Goal: Task Accomplishment & Management: Manage account settings

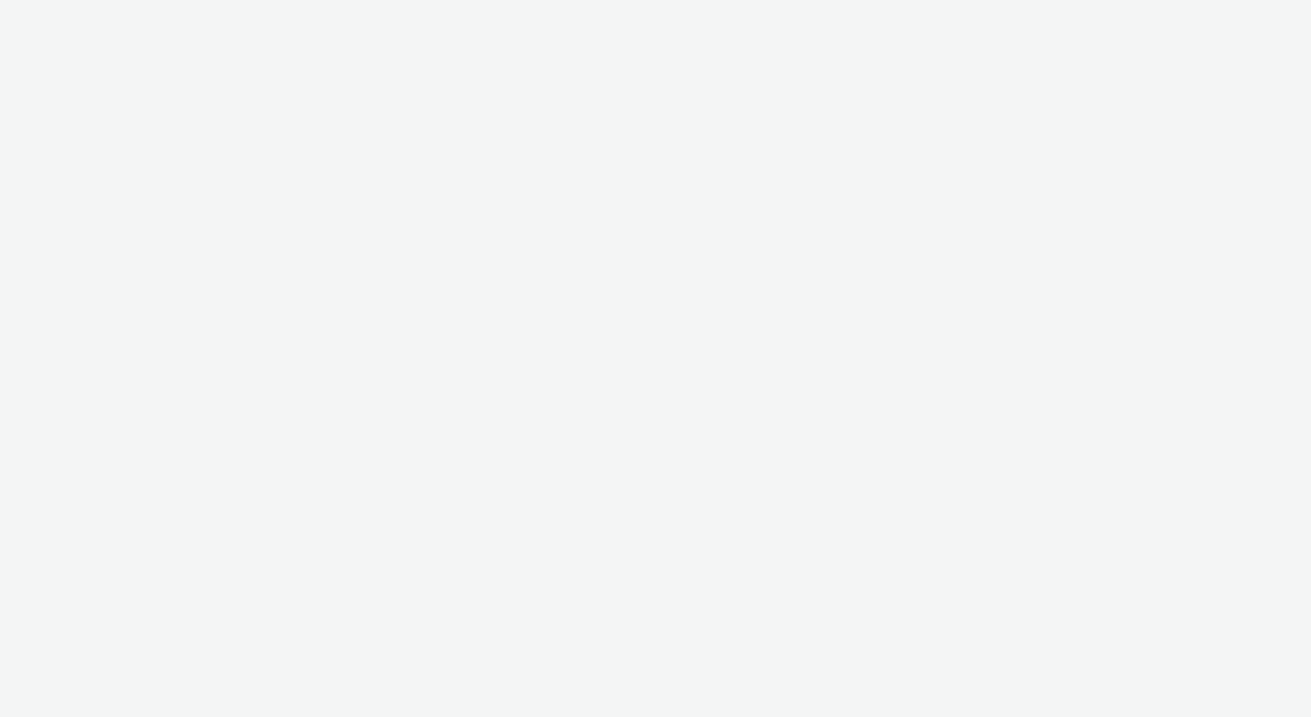
select select "b34ceae8-b405-47a5-9a73-edd6bbb83581"
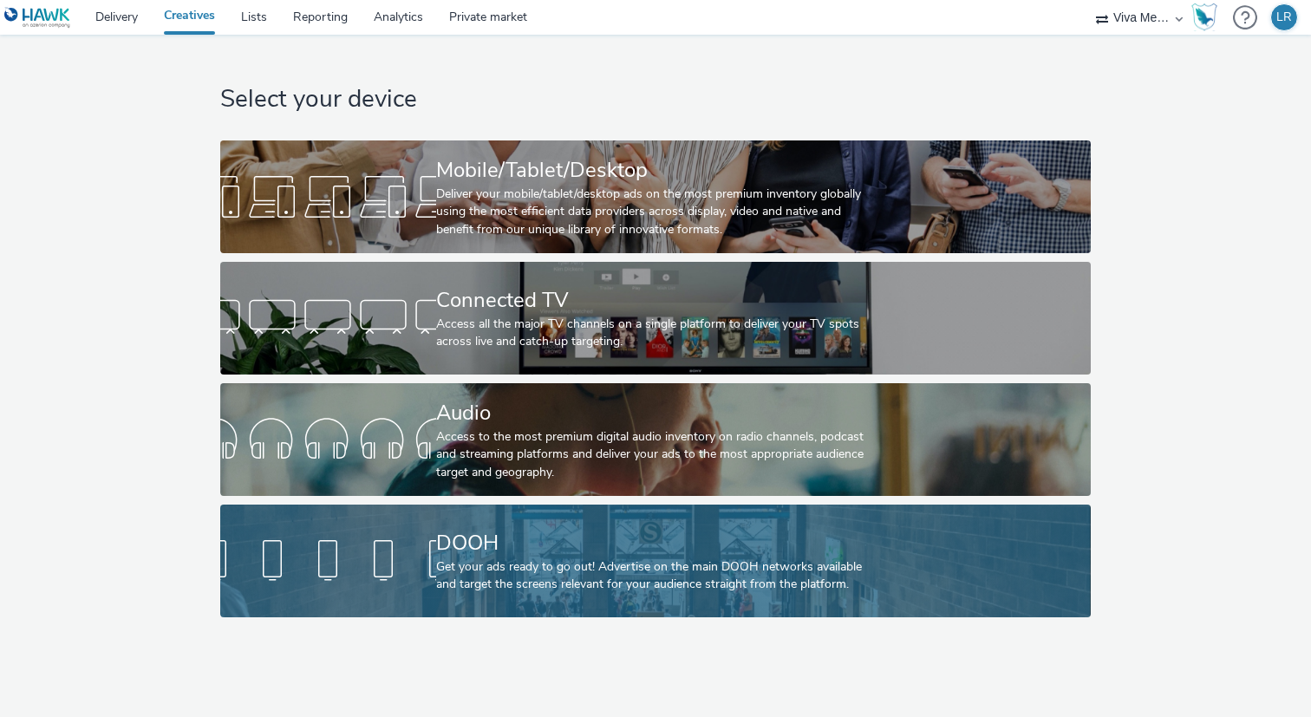
click at [459, 573] on div "Get your ads ready to go out! Advertise on the main DOOH networks available and…" at bounding box center [652, 576] width 432 height 36
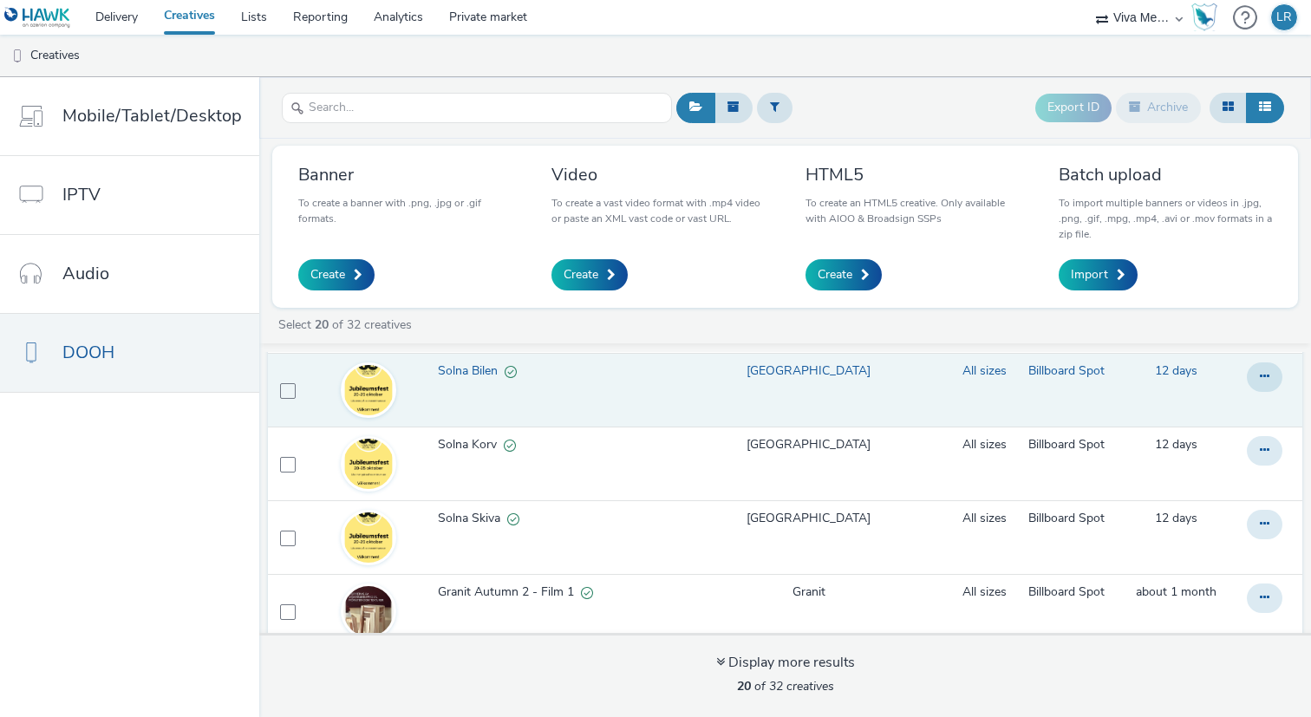
scroll to position [338, 0]
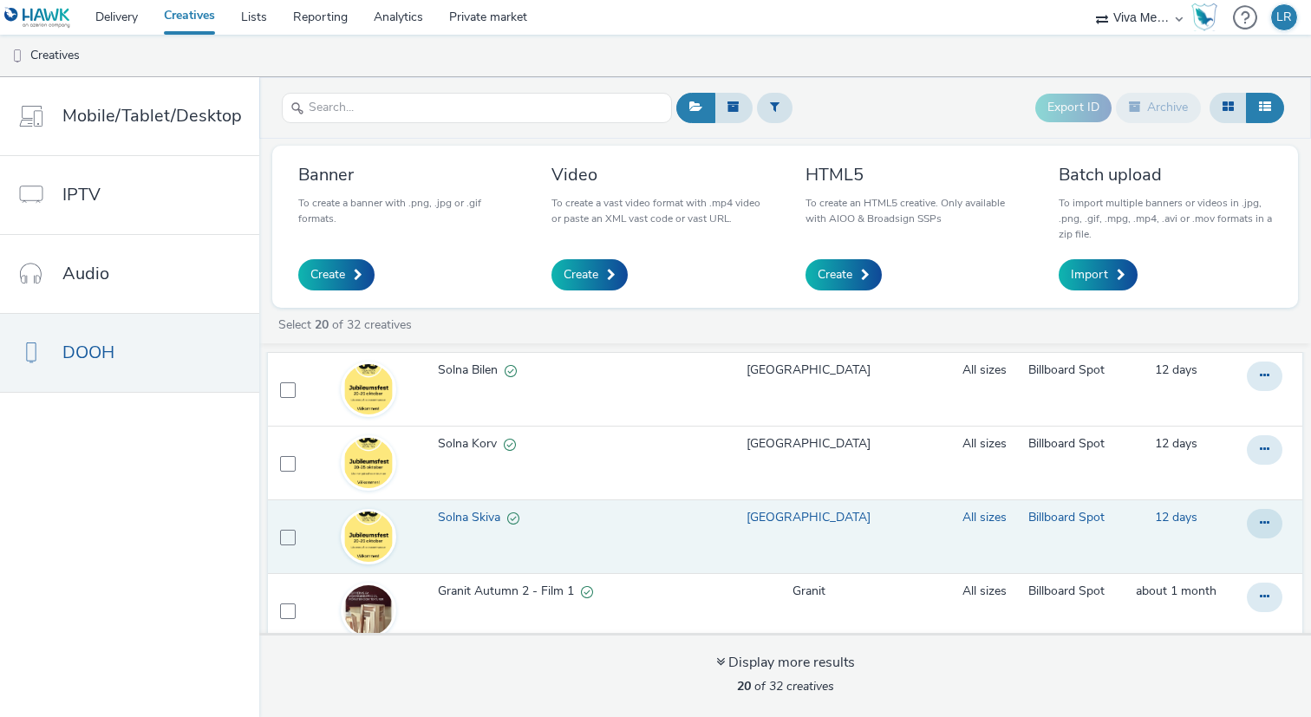
click at [467, 520] on span "Solna Skiva" at bounding box center [472, 517] width 69 height 17
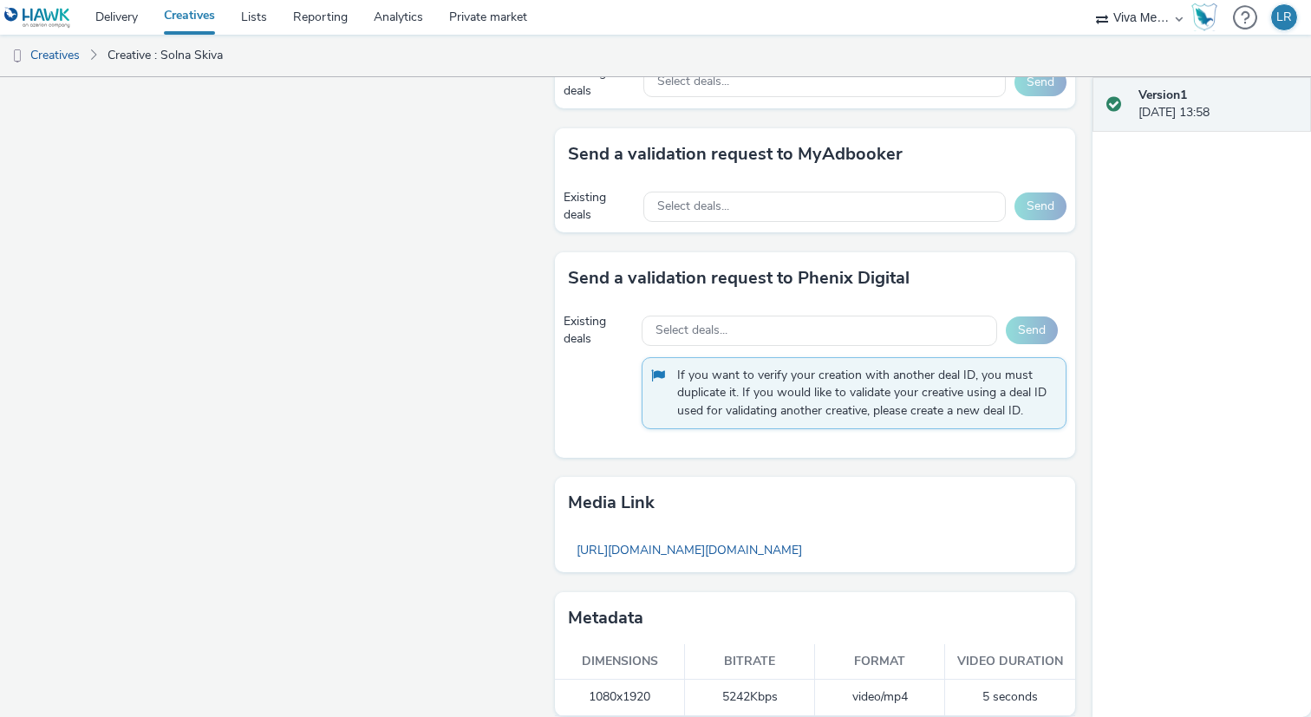
scroll to position [1009, 0]
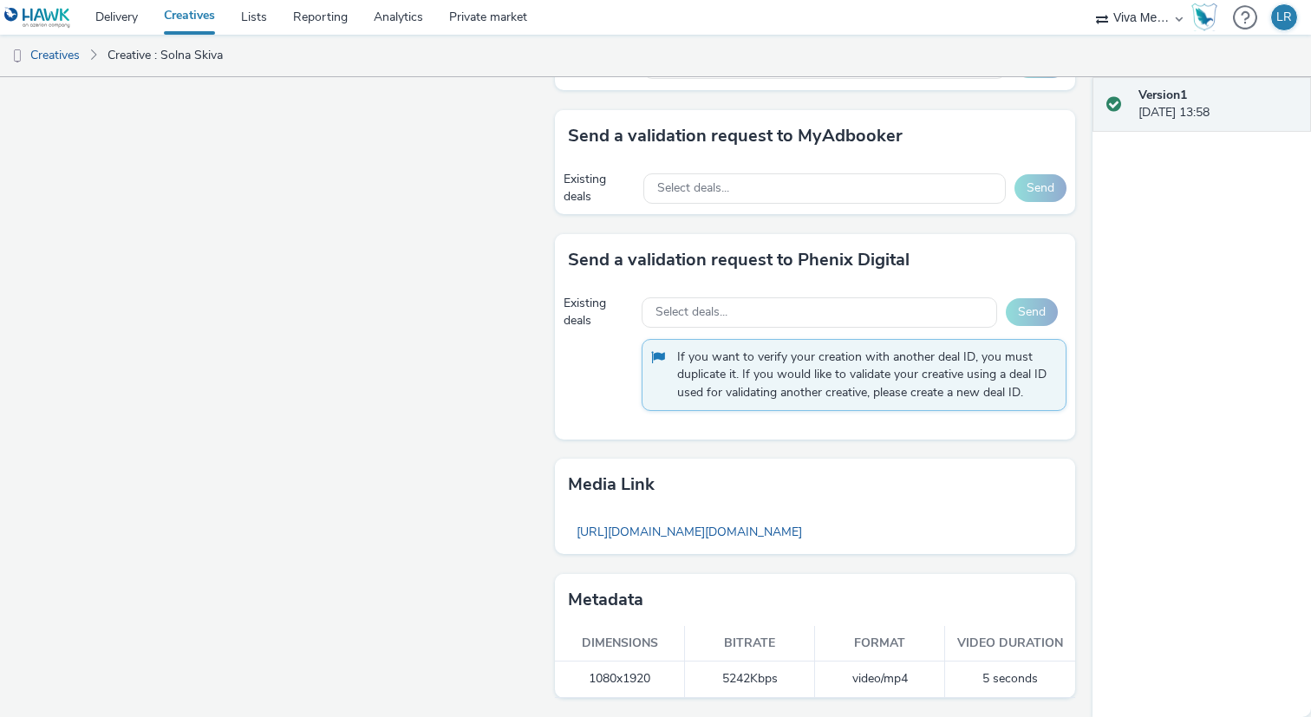
click at [1010, 679] on td "5 seconds" at bounding box center [1010, 679] width 130 height 36
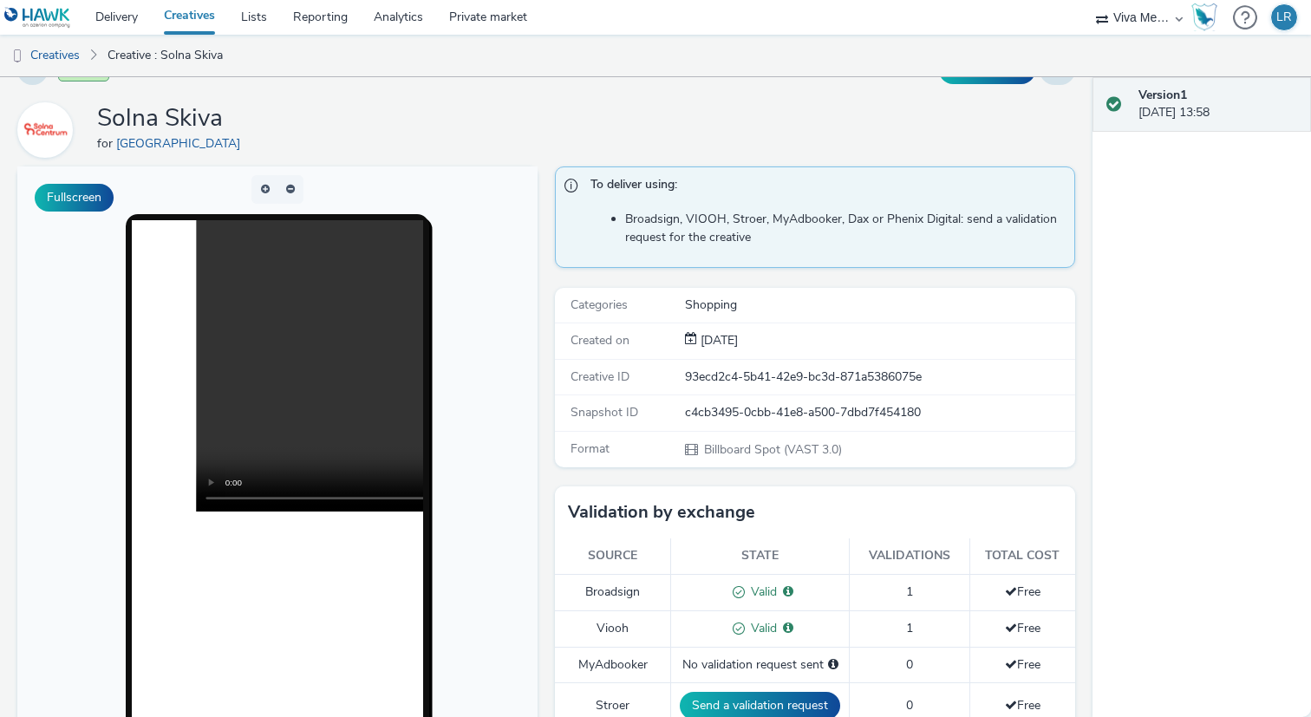
scroll to position [0, 0]
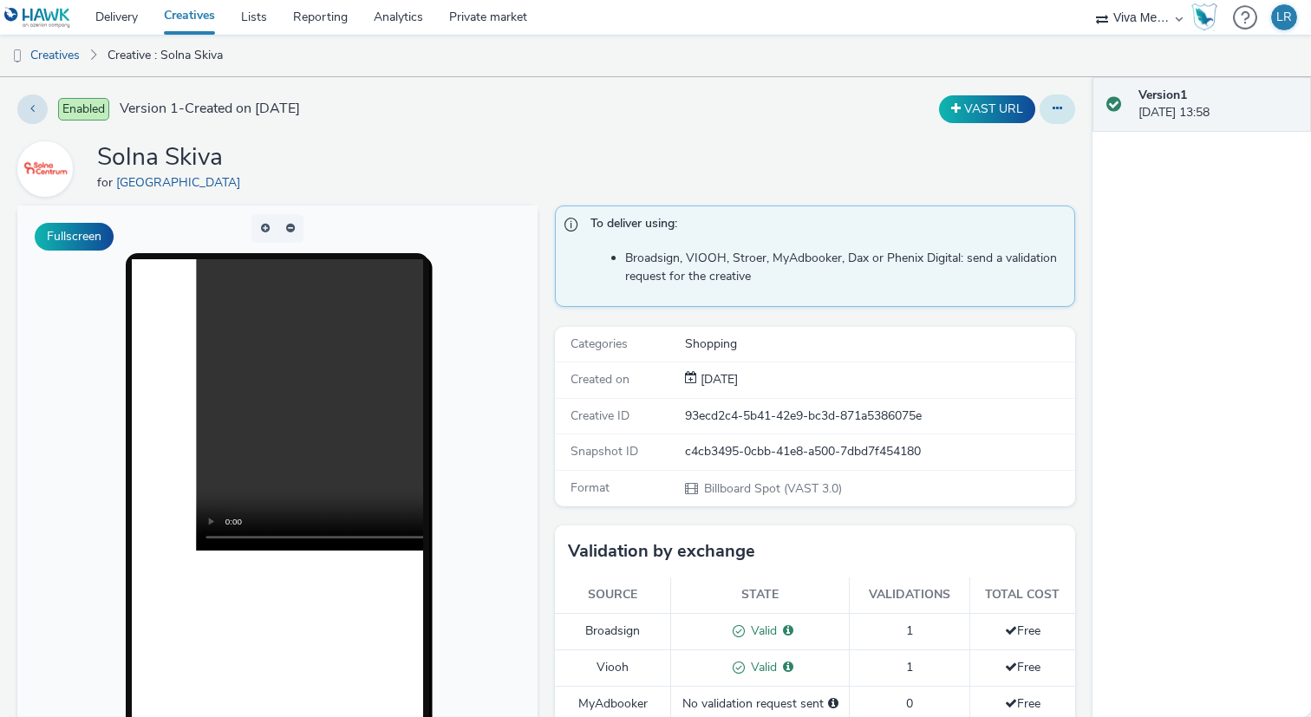
click at [1062, 96] on button at bounding box center [1057, 108] width 36 height 29
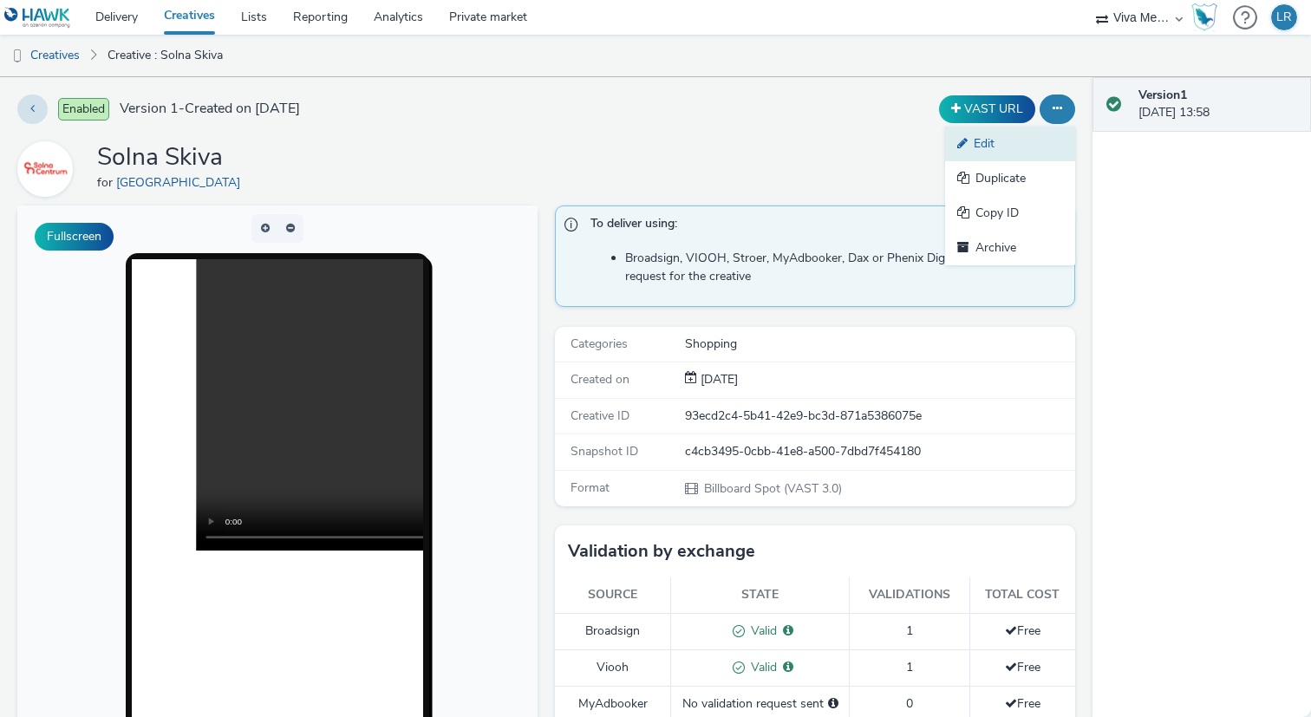
click at [1012, 143] on link "Edit" at bounding box center [1010, 144] width 130 height 35
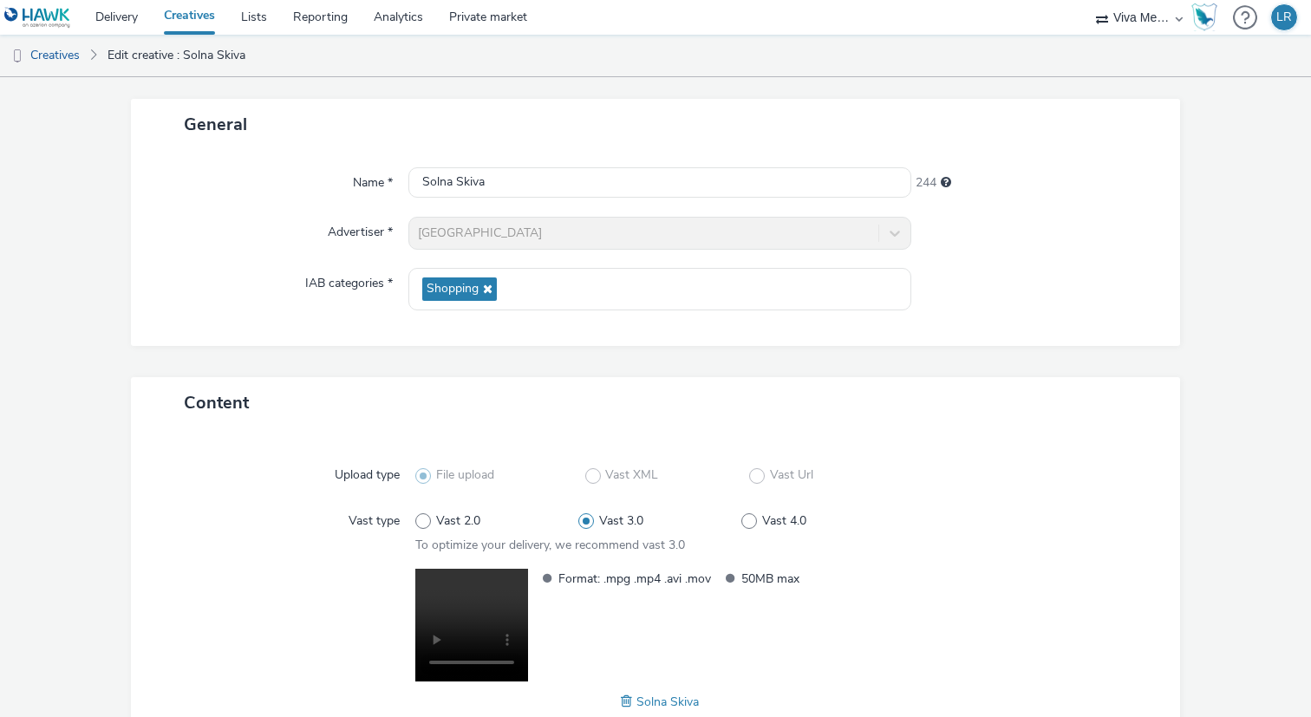
scroll to position [200, 0]
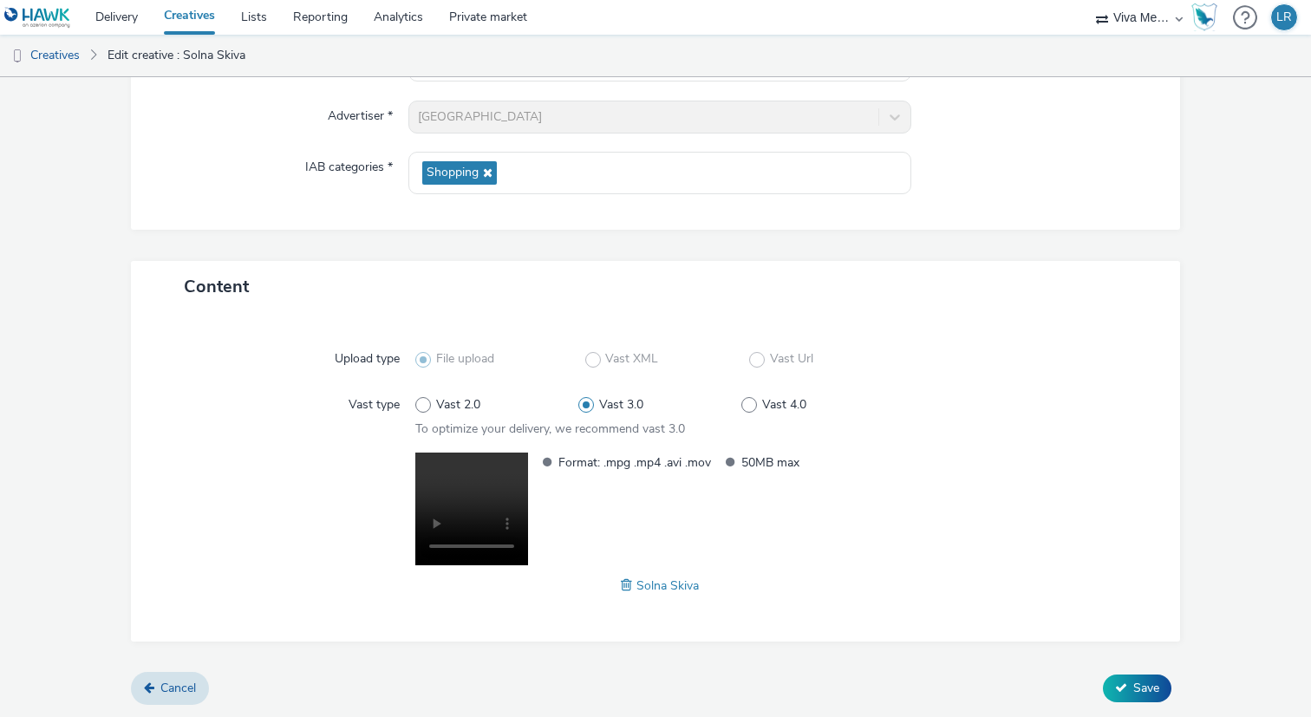
click at [470, 486] on video at bounding box center [471, 508] width 113 height 113
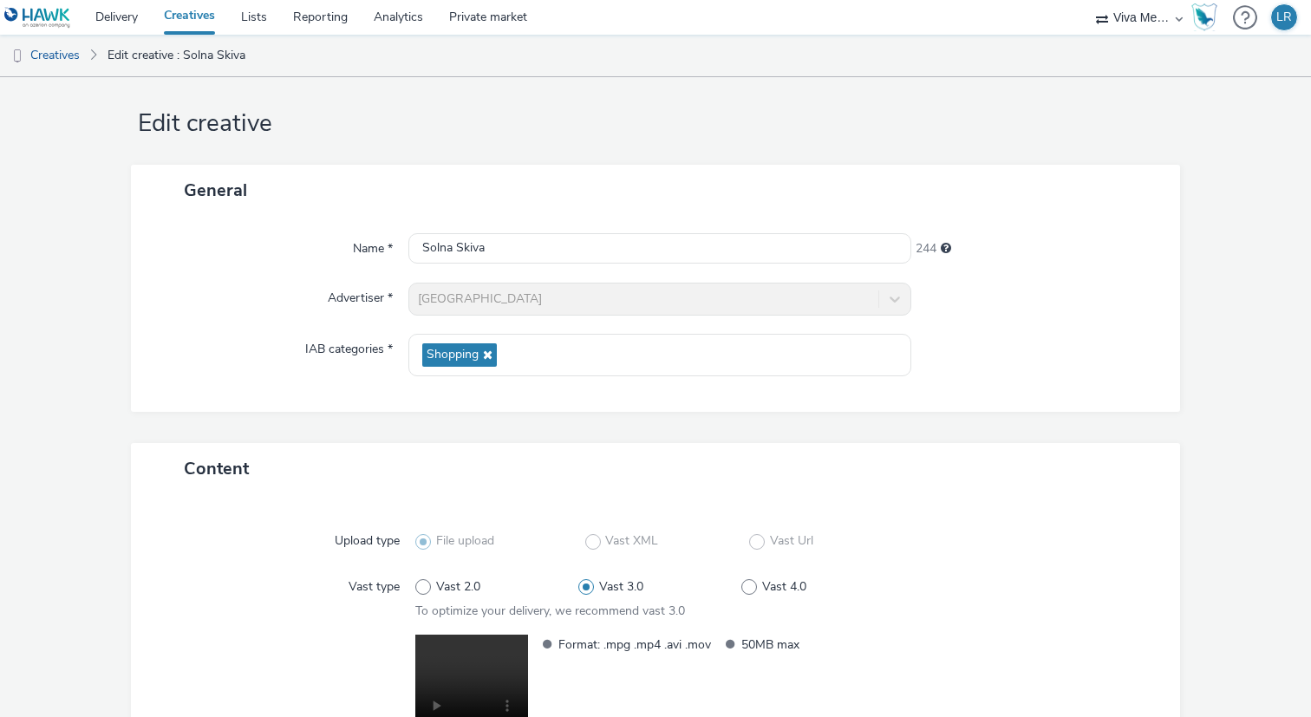
scroll to position [0, 0]
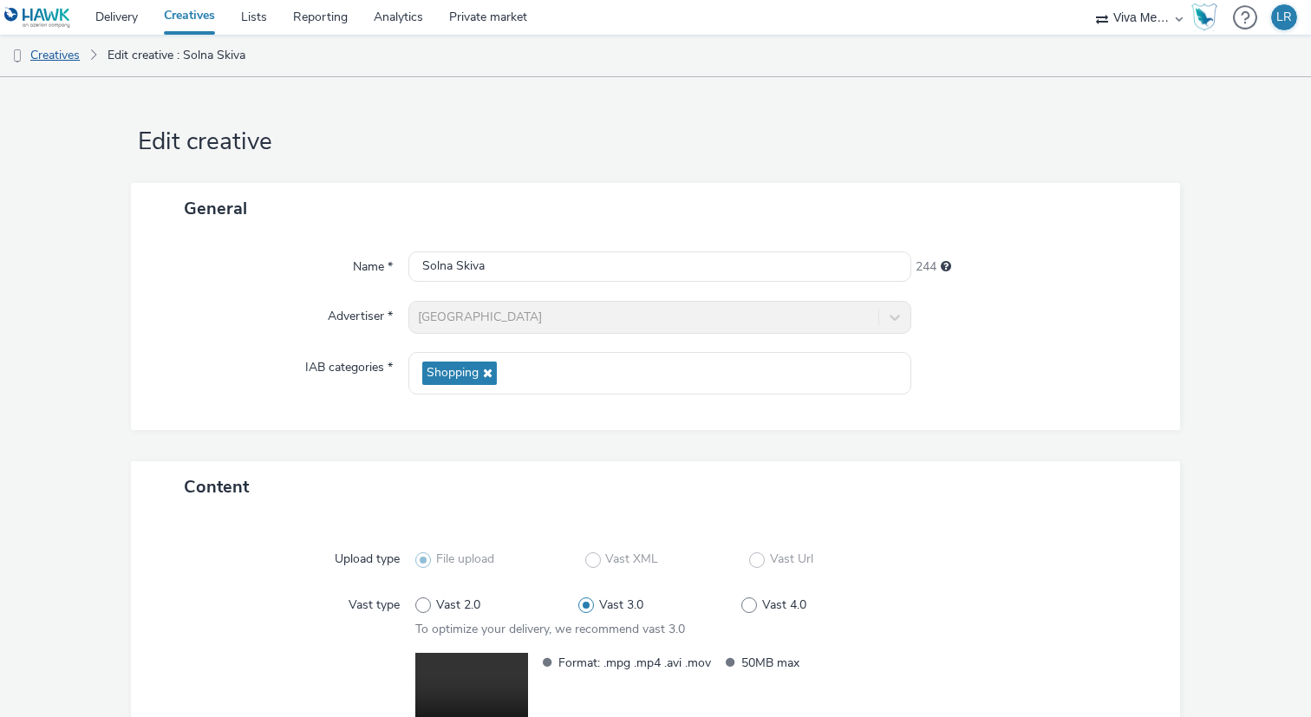
click at [51, 62] on link "Creatives" at bounding box center [44, 56] width 88 height 42
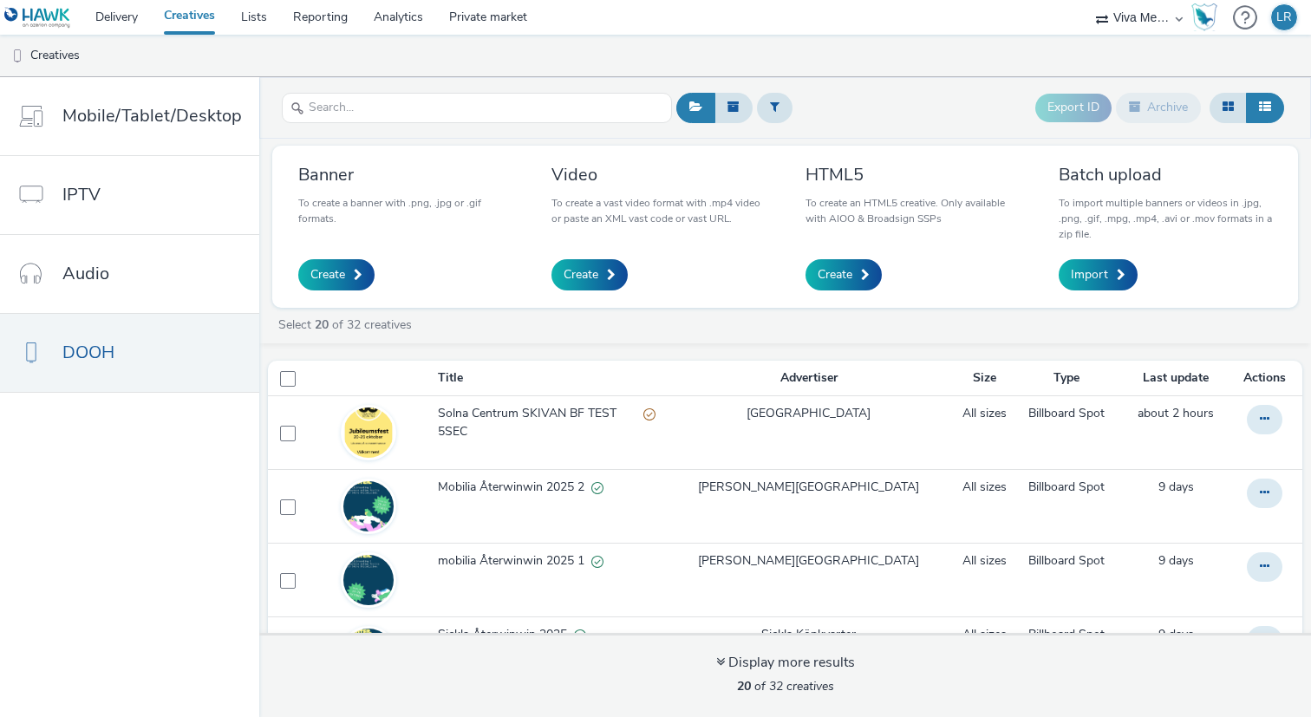
click at [174, 12] on link "Creatives" at bounding box center [189, 17] width 77 height 35
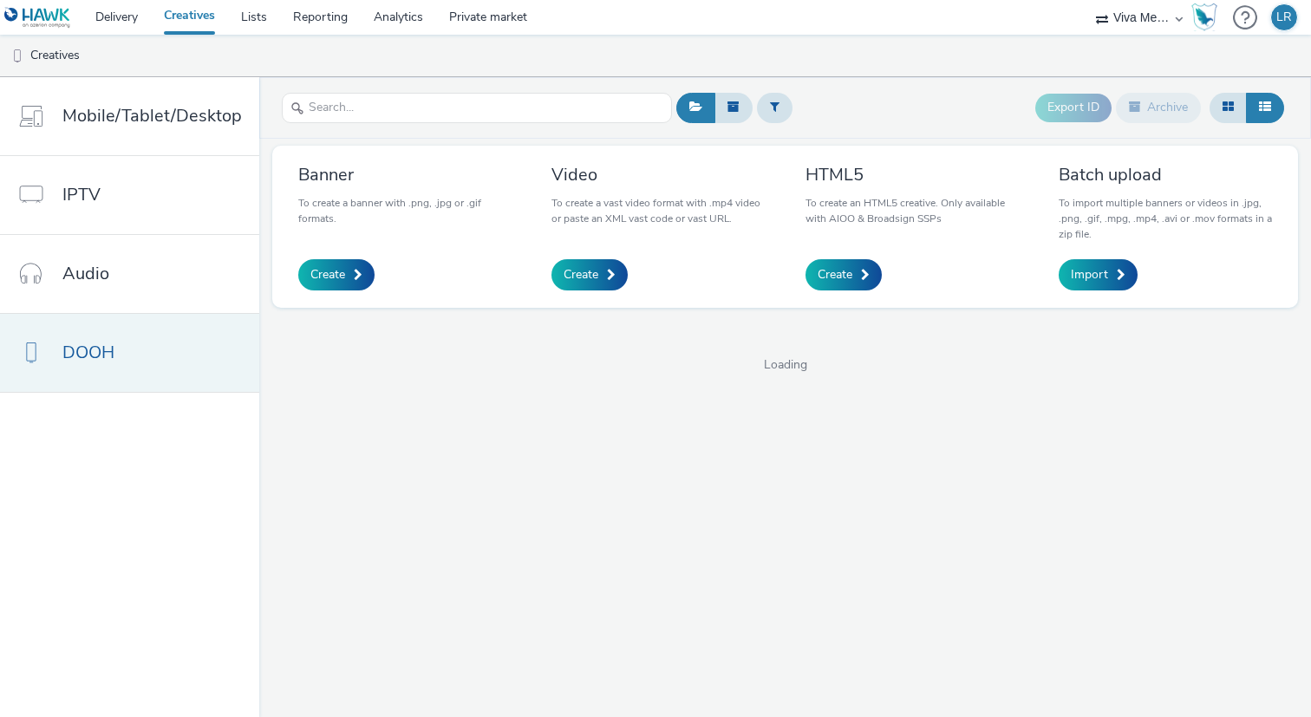
click at [119, 381] on link "DOOH" at bounding box center [129, 353] width 259 height 78
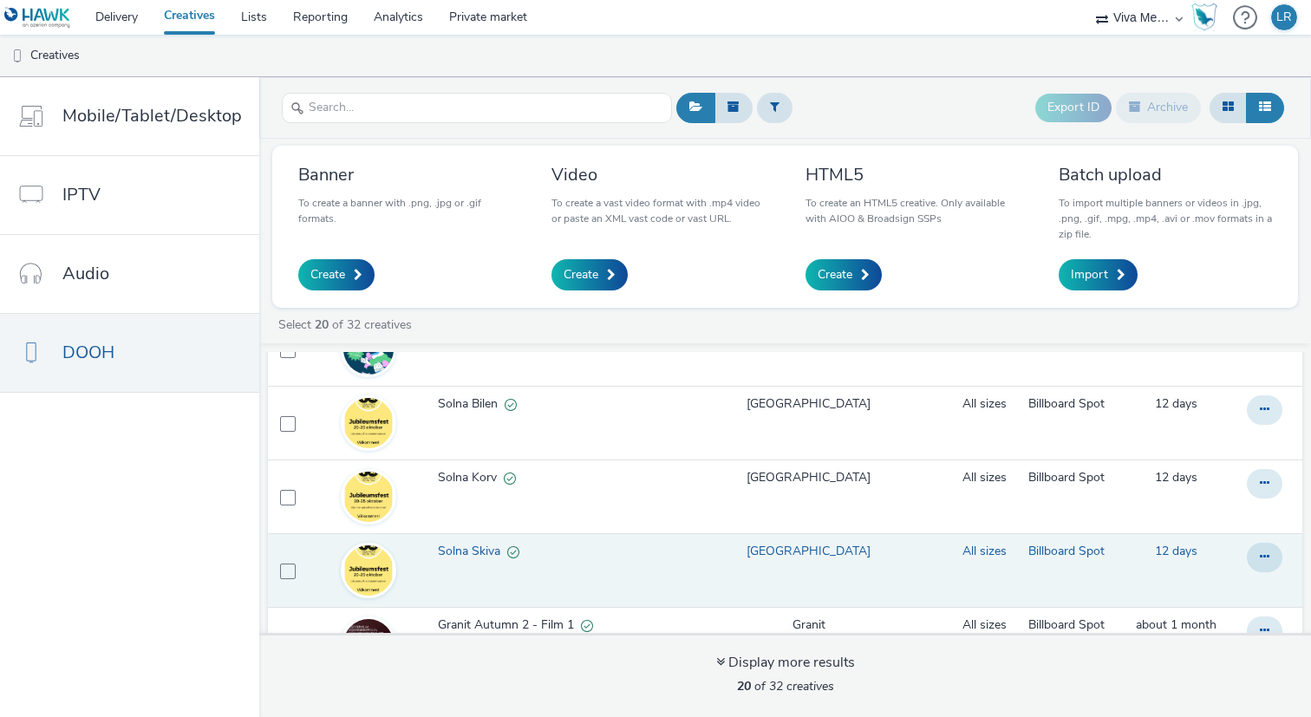
scroll to position [308, 0]
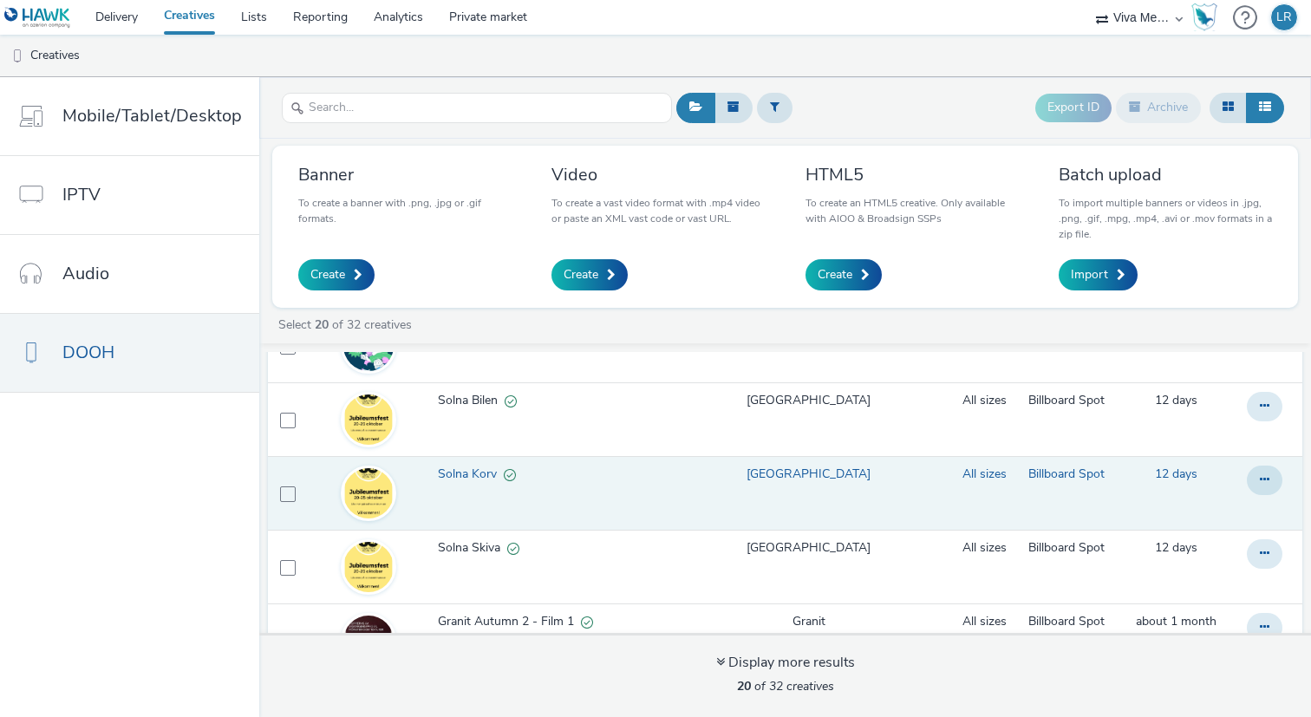
click at [467, 474] on span "Solna Korv" at bounding box center [471, 473] width 66 height 17
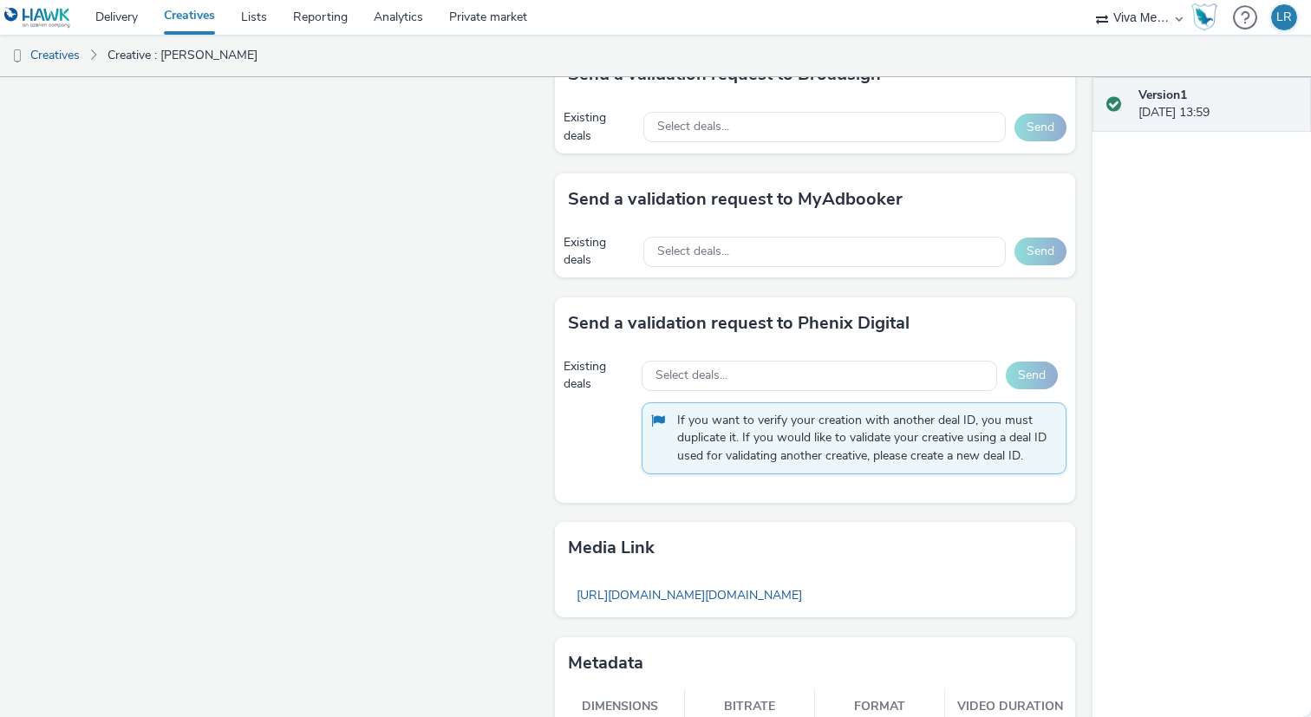
scroll to position [1009, 0]
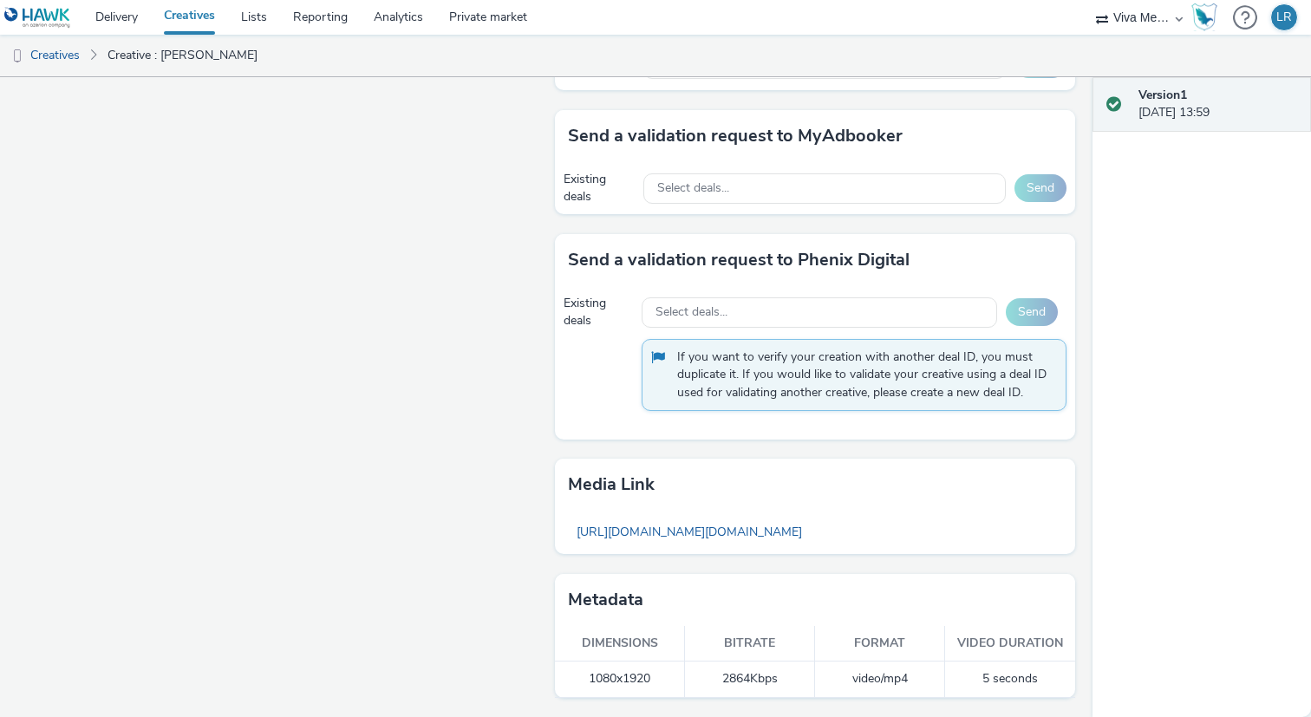
click at [1026, 682] on td "5 seconds" at bounding box center [1010, 679] width 130 height 36
click at [1045, 685] on td "5 seconds" at bounding box center [1010, 679] width 130 height 36
click at [810, 528] on link "https://tabmo-cdn.s3.eu-west-1.amazonaws.com/hawk.tabmo.io/organizations/4c3a57…" at bounding box center [689, 532] width 243 height 34
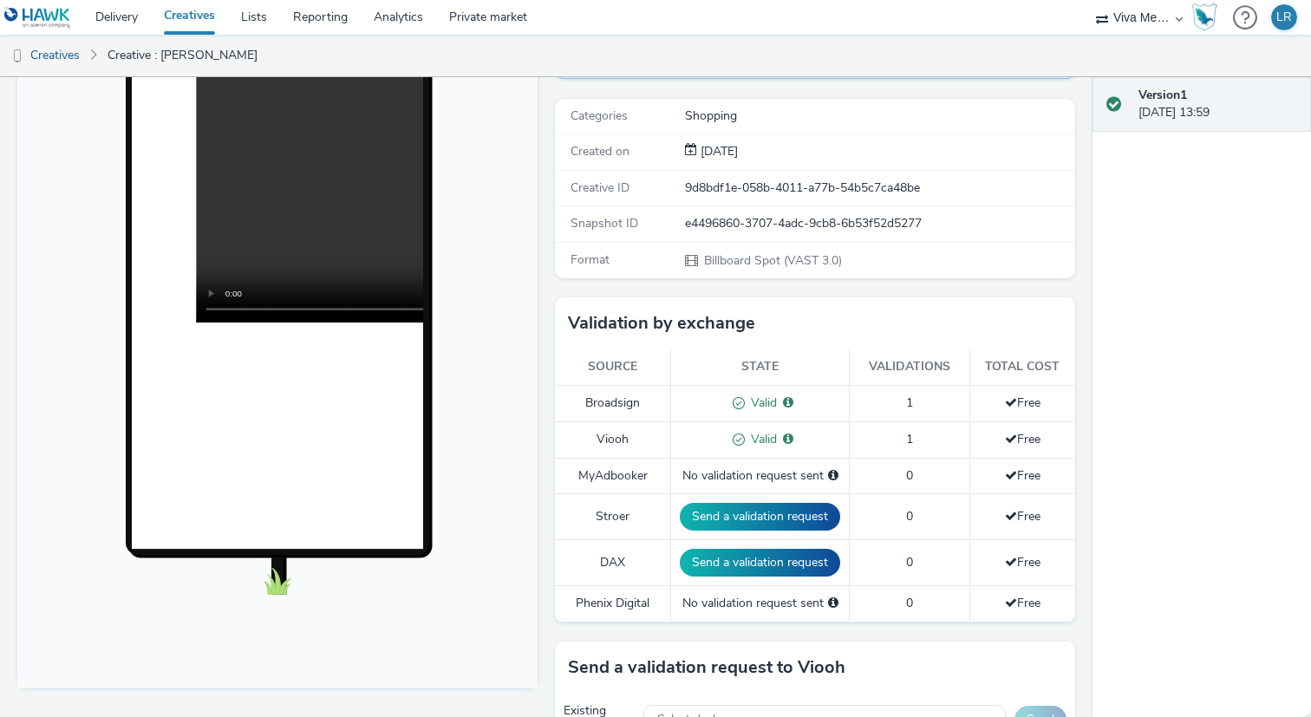
scroll to position [0, 0]
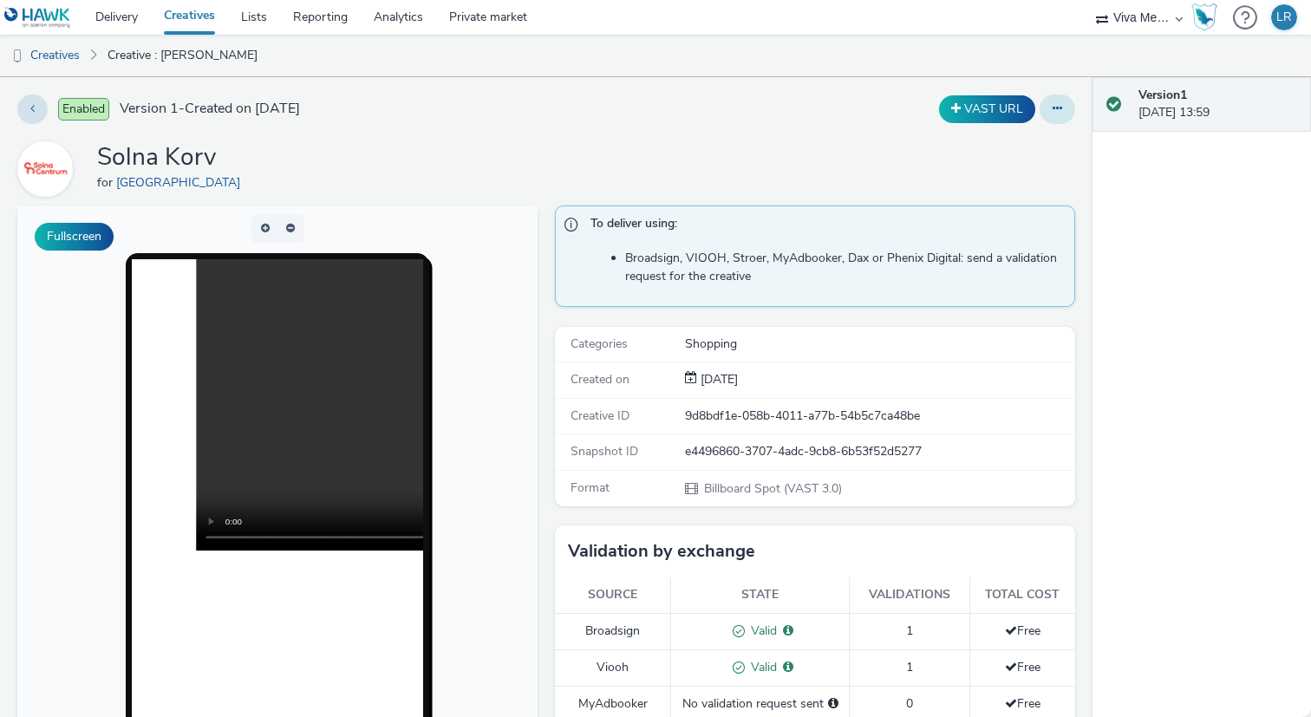
click at [1063, 101] on button at bounding box center [1057, 108] width 36 height 29
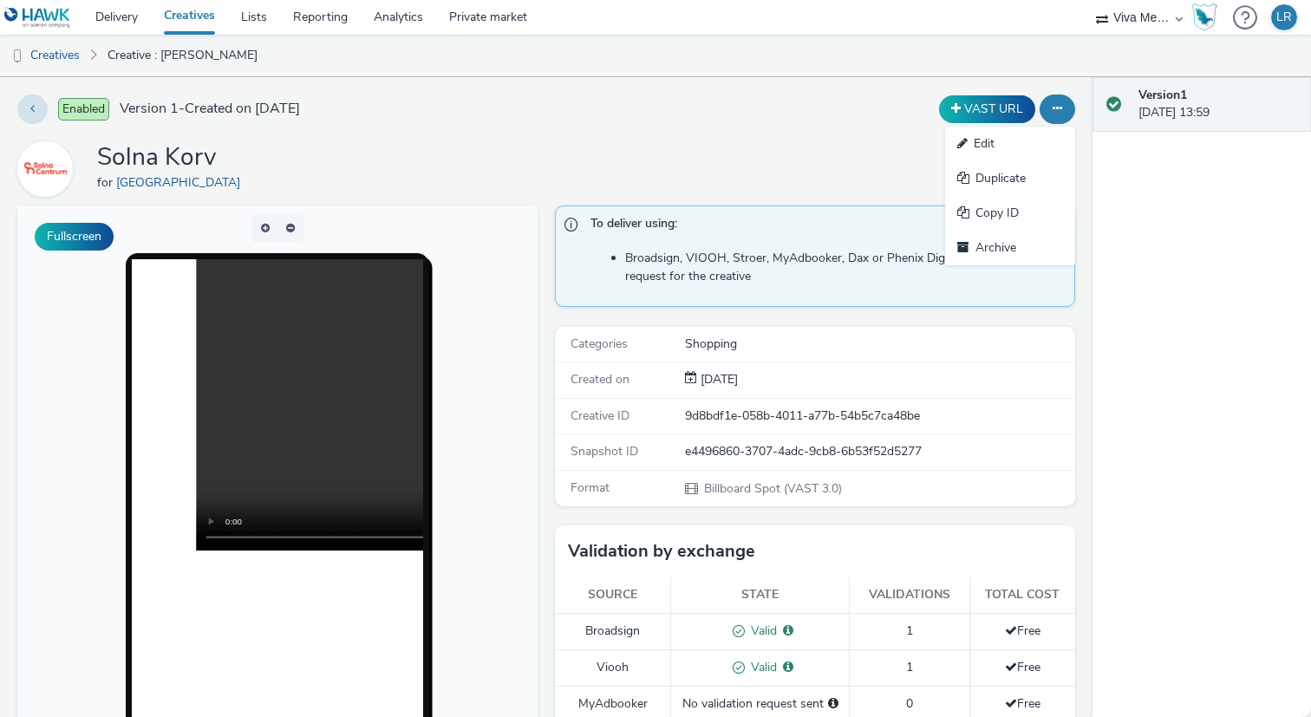
click at [803, 135] on div "Enabled Version 1 - Created on 03 October 2025 VAST URL Edit Duplicate Copy ID …" at bounding box center [546, 397] width 1092 height 640
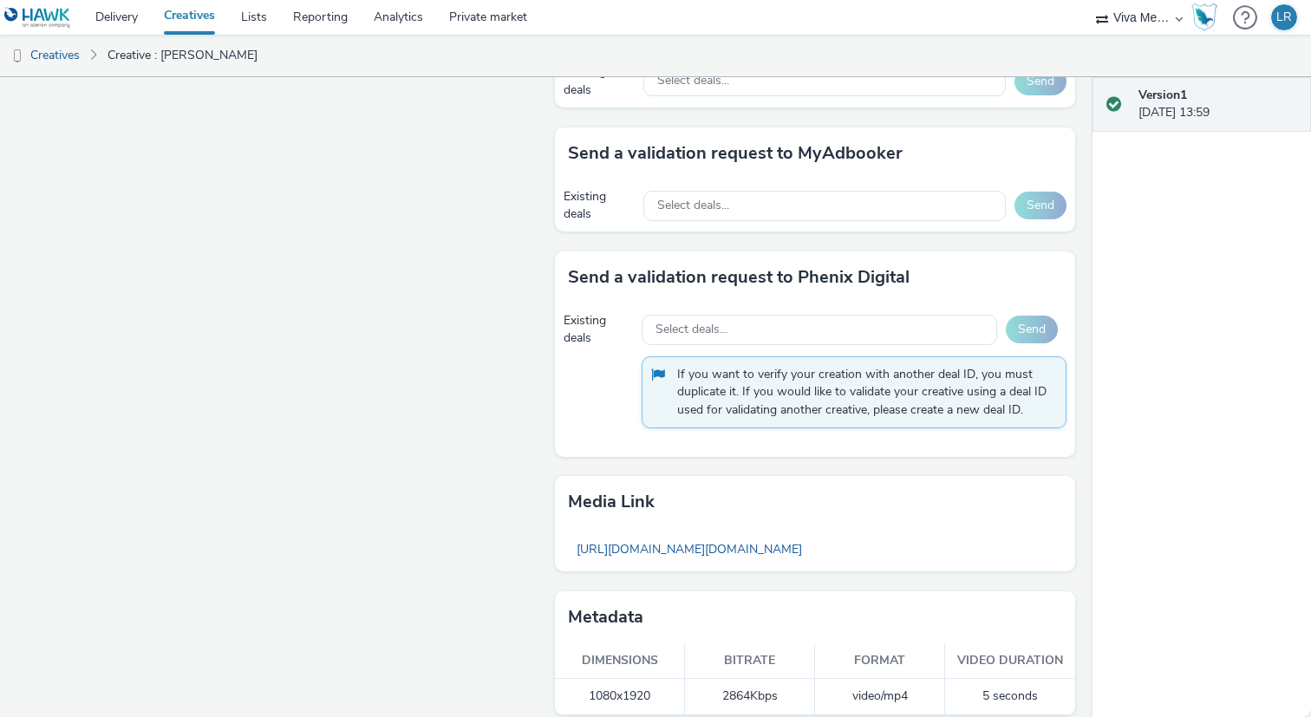
scroll to position [1009, 0]
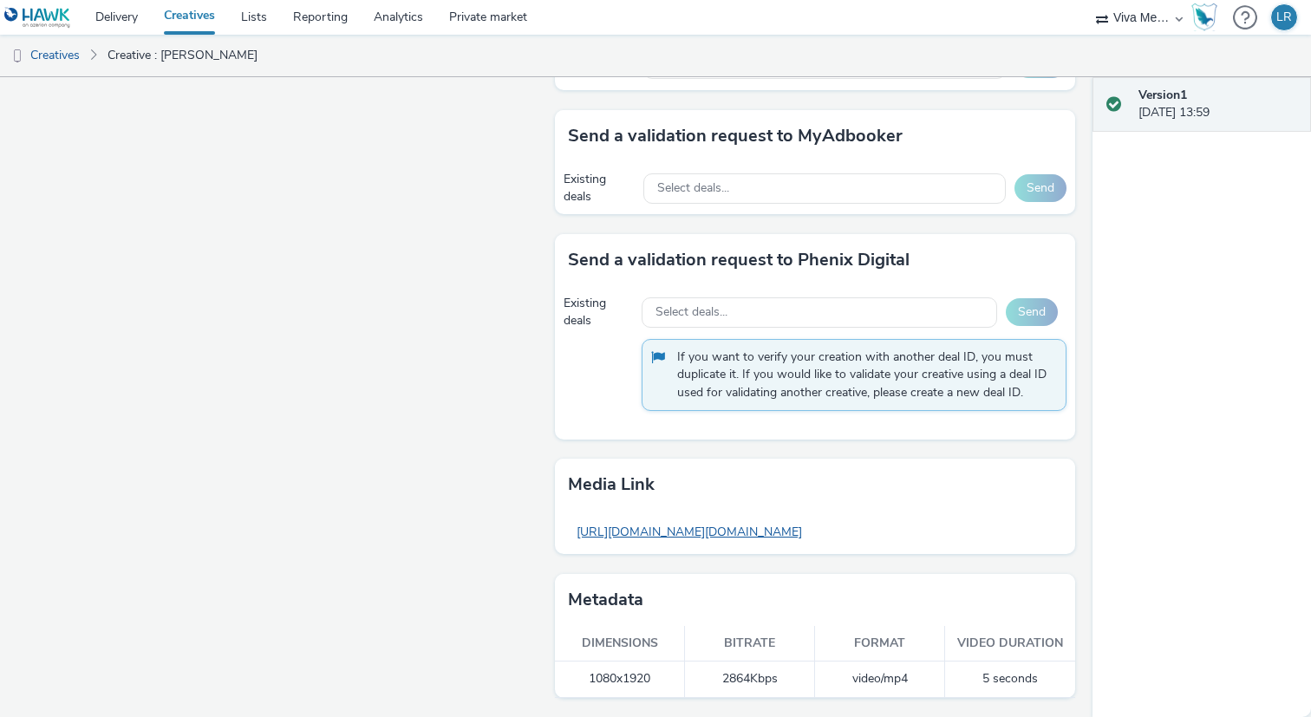
click at [678, 530] on link "https://tabmo-cdn.s3.eu-west-1.amazonaws.com/hawk.tabmo.io/organizations/4c3a57…" at bounding box center [689, 532] width 243 height 34
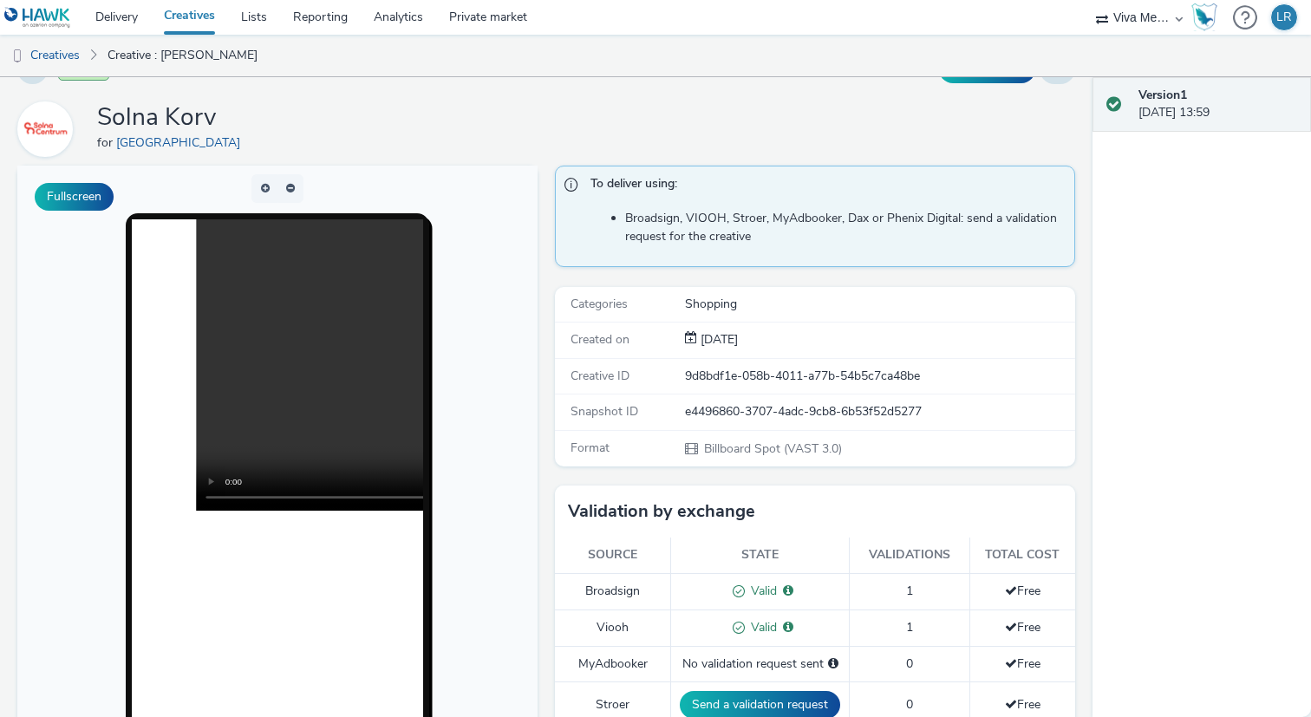
scroll to position [0, 0]
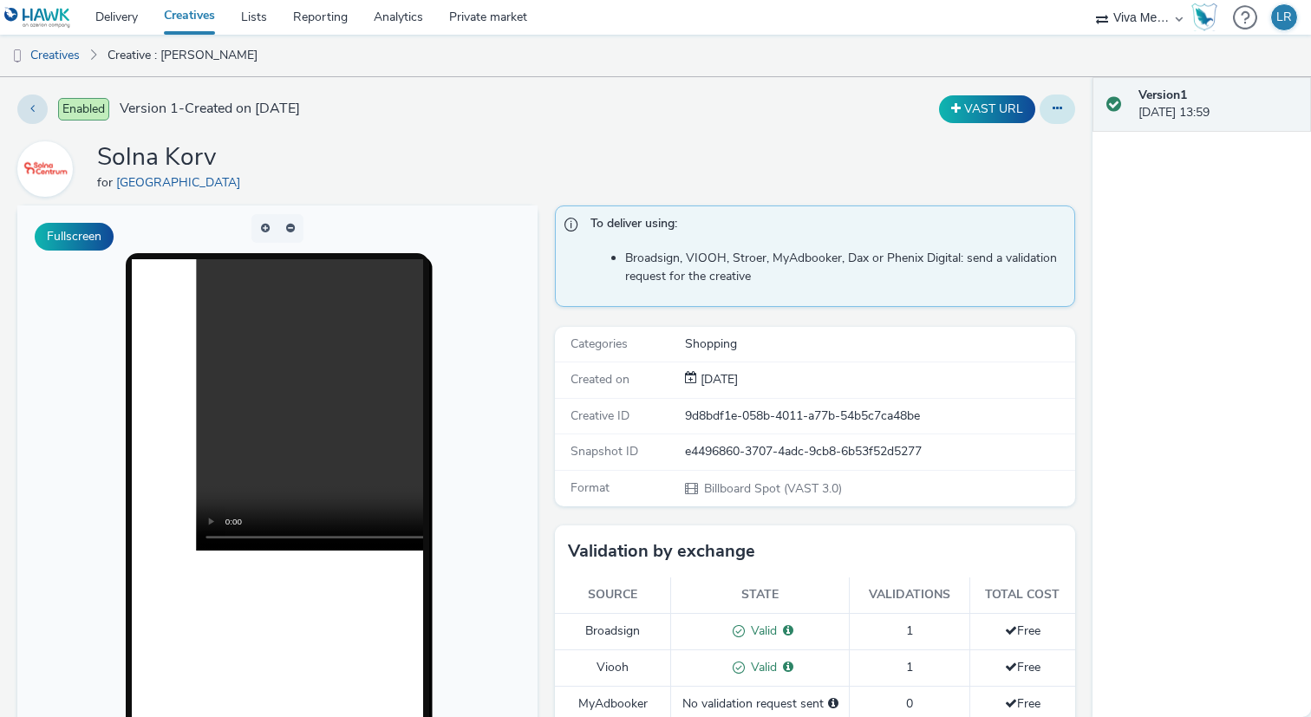
click at [1061, 114] on icon at bounding box center [1057, 108] width 10 height 12
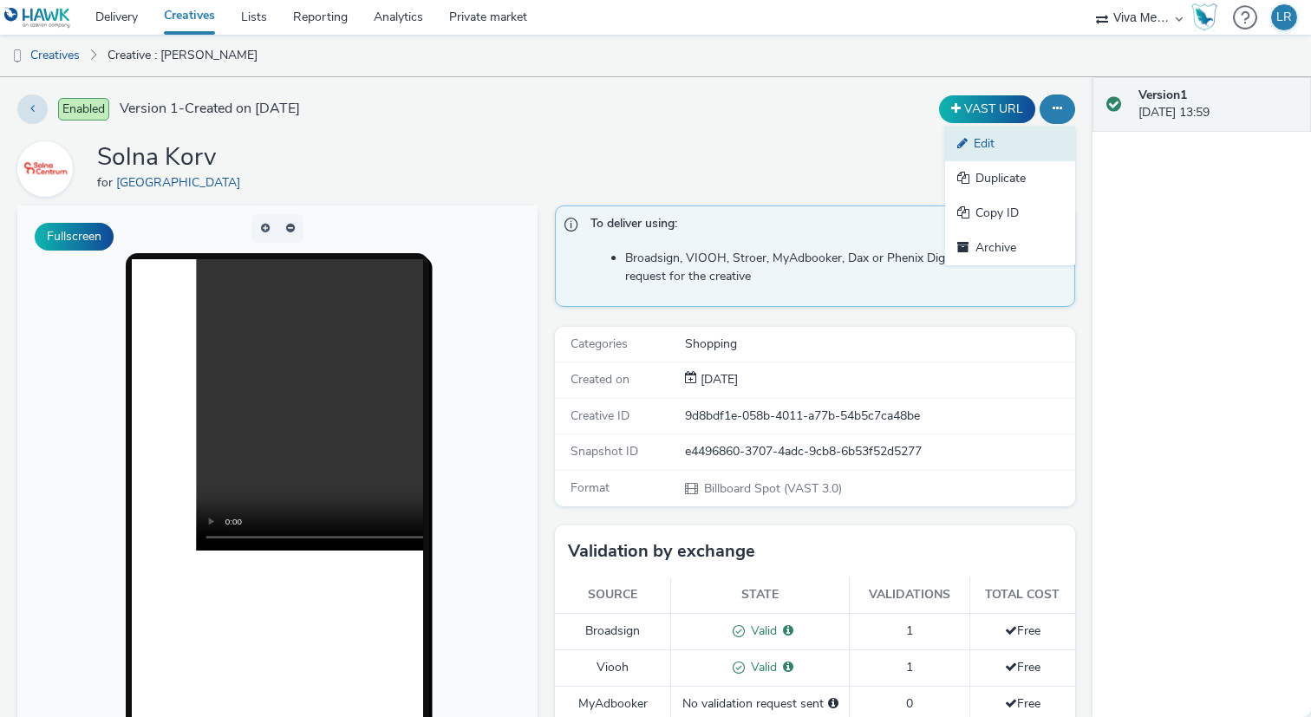
click at [1013, 150] on link "Edit" at bounding box center [1010, 144] width 130 height 35
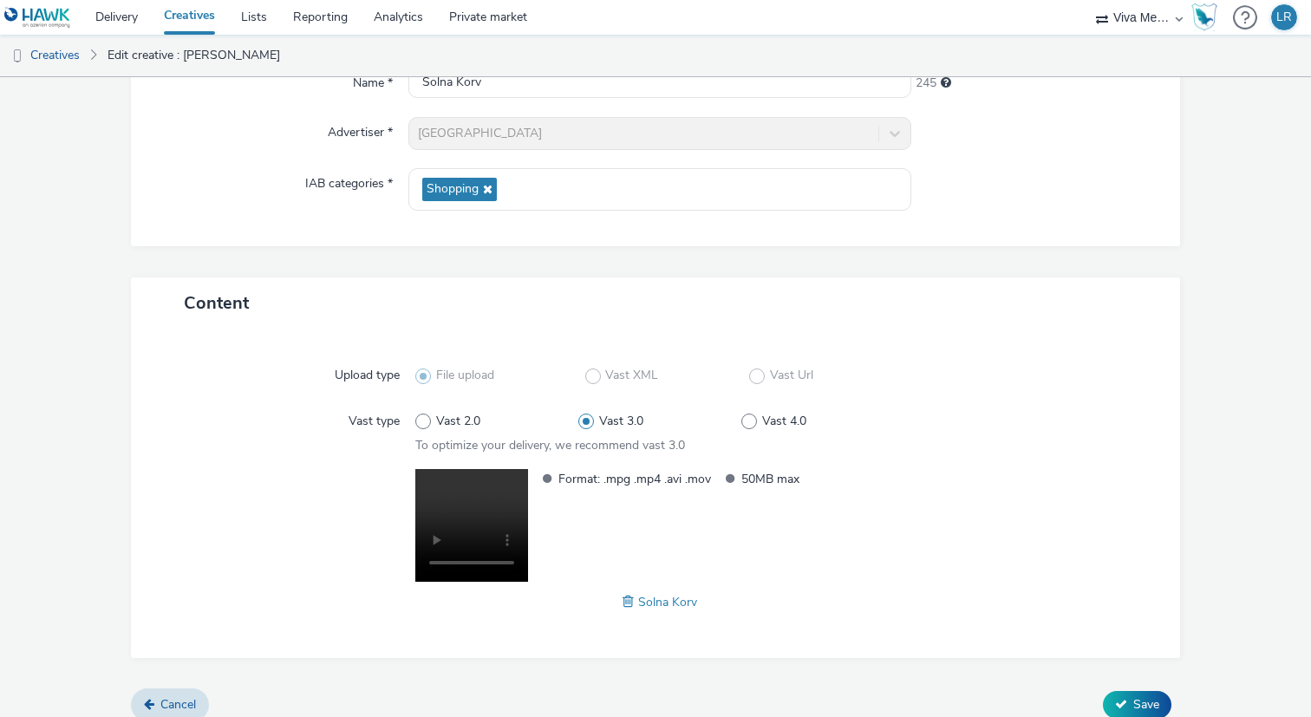
scroll to position [200, 0]
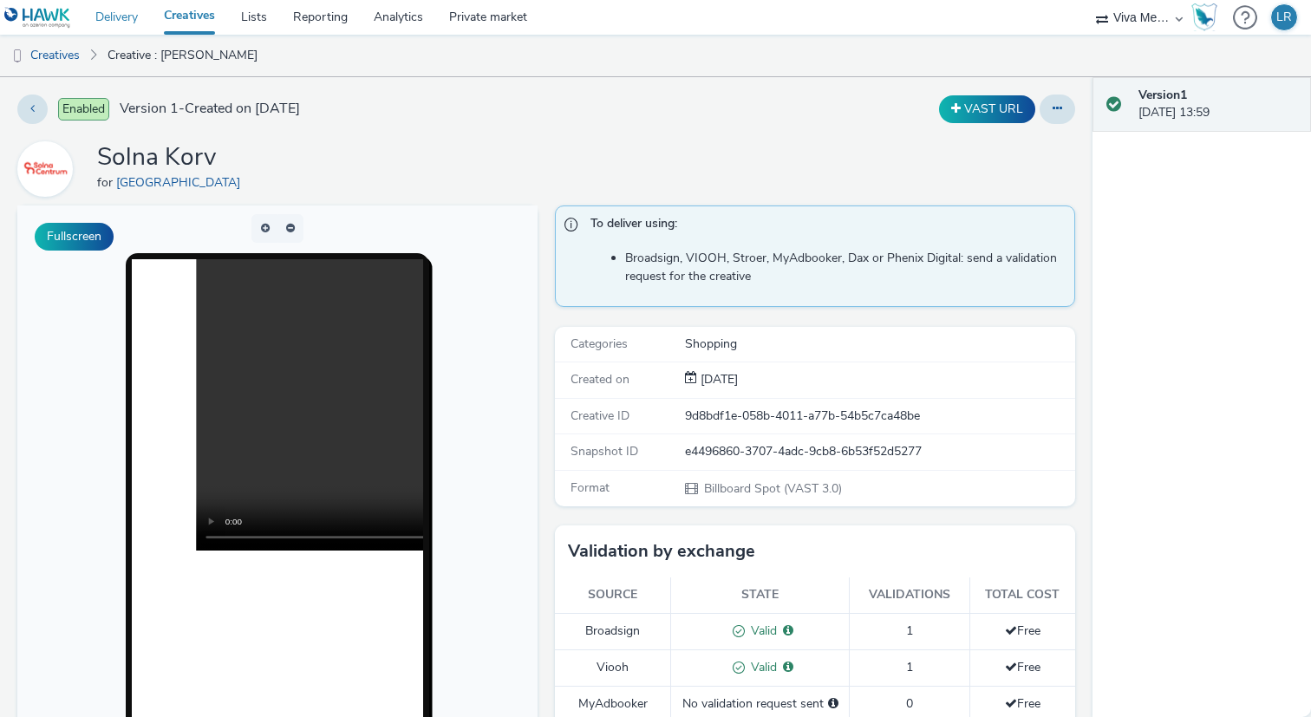
click at [126, 21] on link "Delivery" at bounding box center [116, 17] width 68 height 35
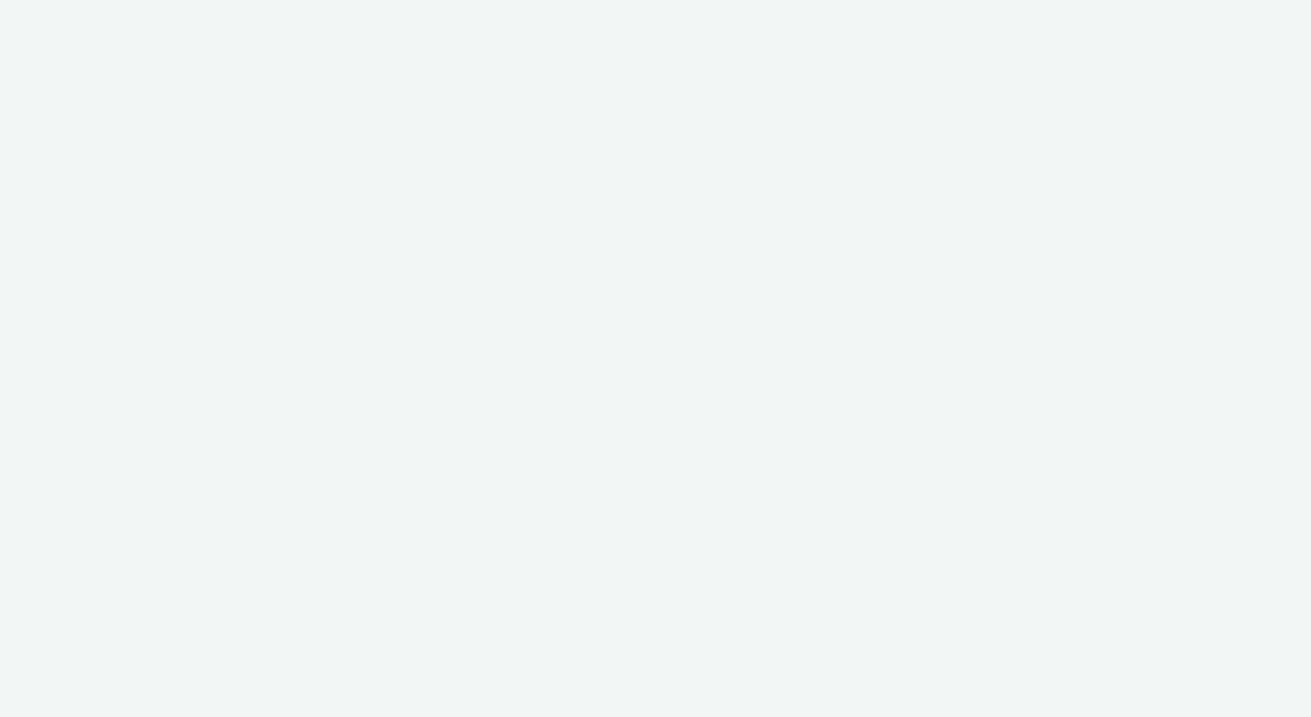
select select "b34ceae8-b405-47a5-9a73-edd6bbb83581"
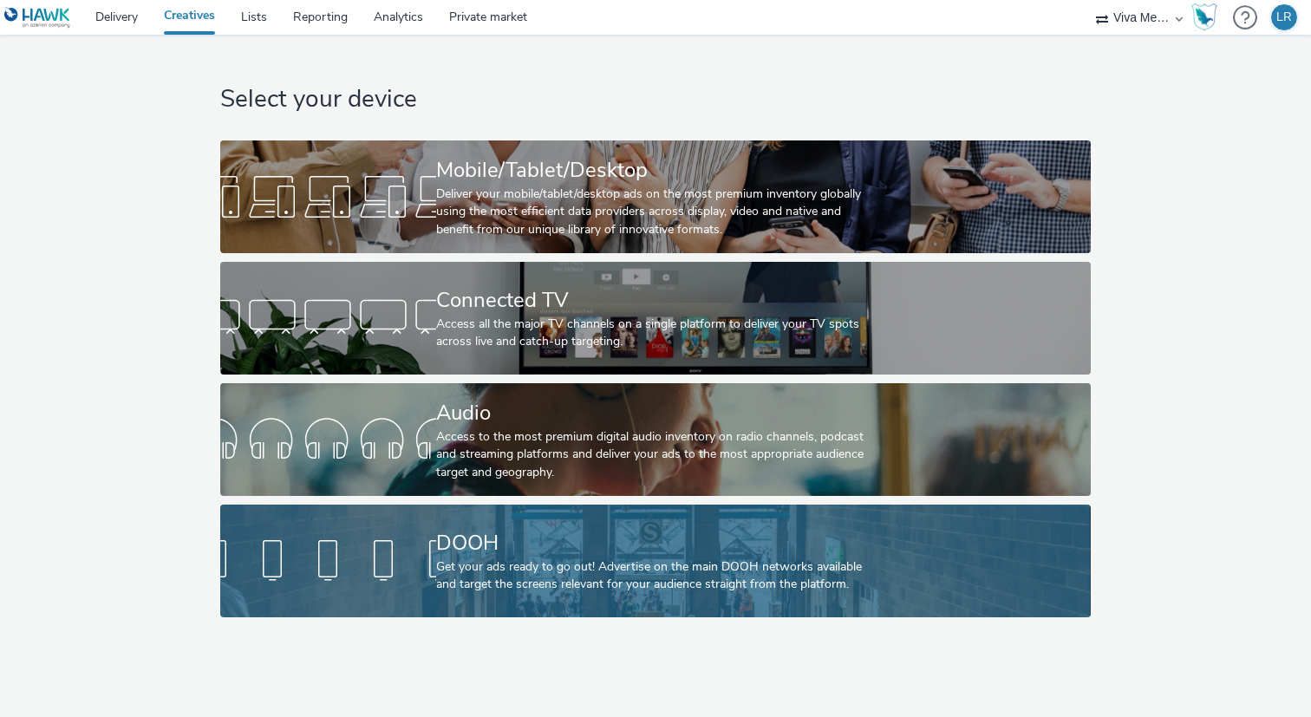
click at [433, 541] on div at bounding box center [328, 560] width 216 height 55
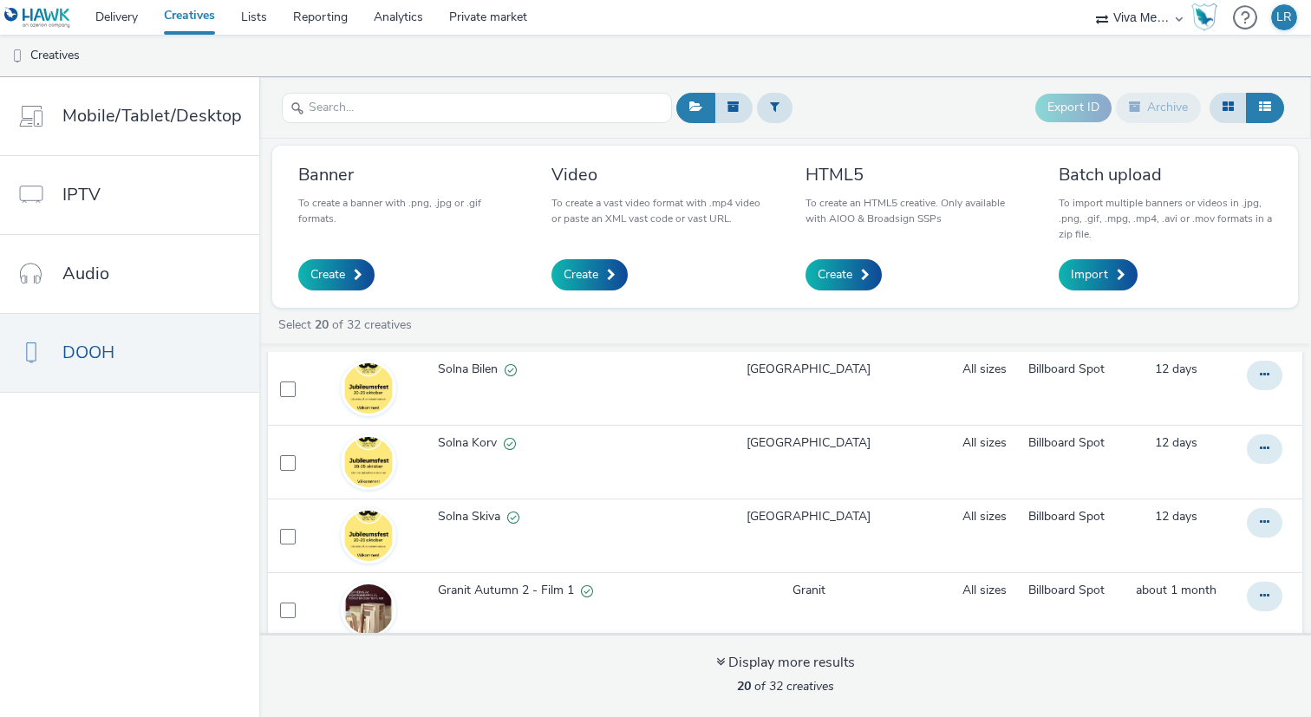
scroll to position [342, 0]
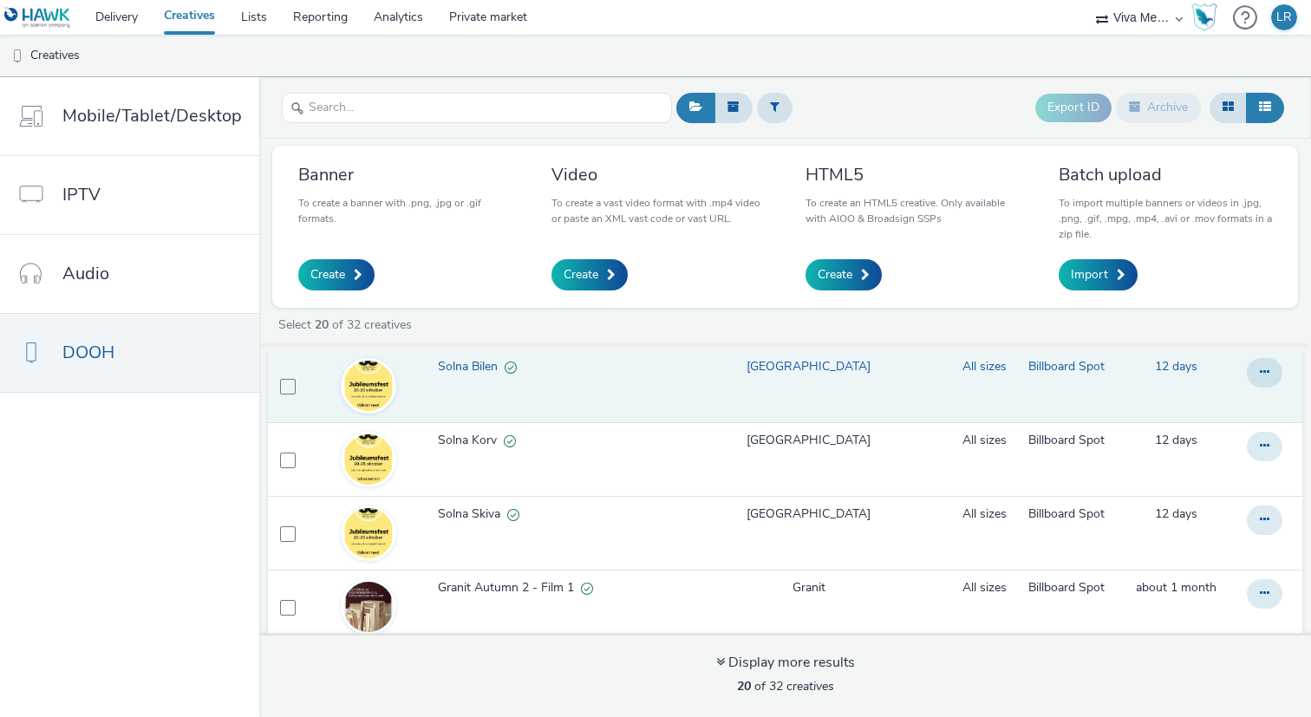
click at [446, 378] on link "Solna Bilen" at bounding box center [550, 371] width 225 height 26
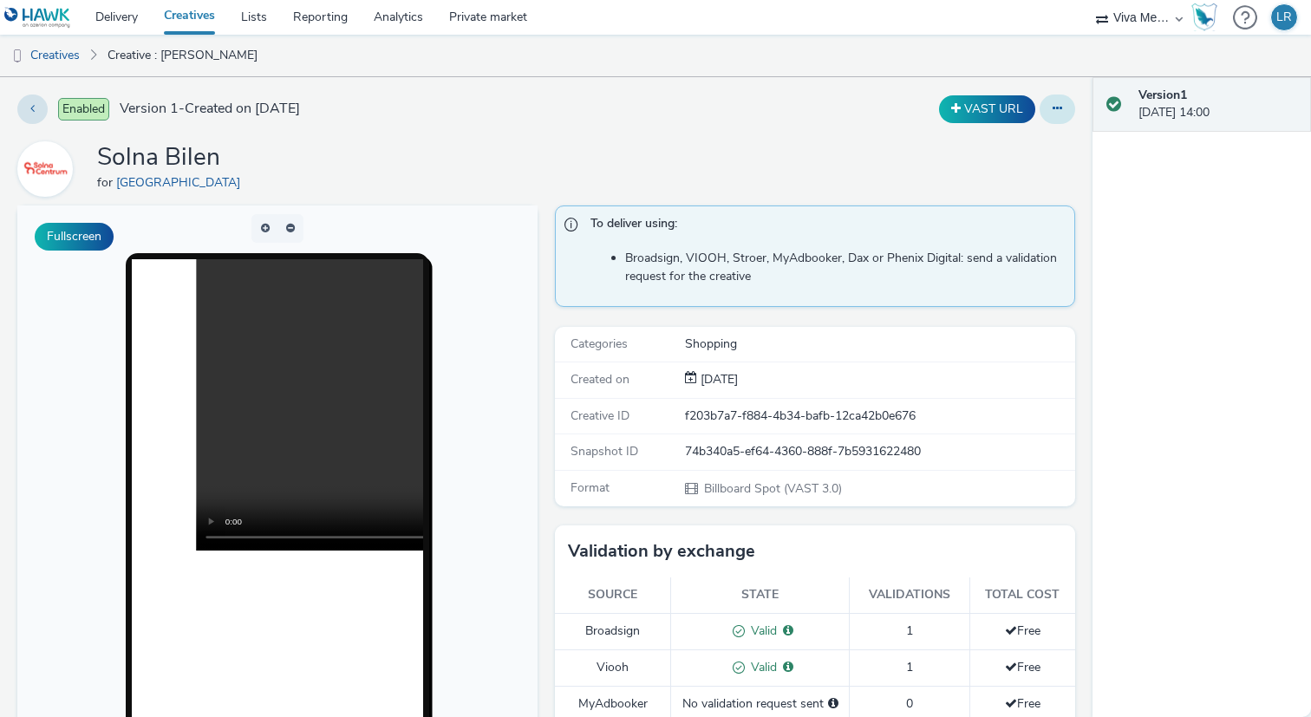
click at [1051, 111] on button at bounding box center [1057, 108] width 36 height 29
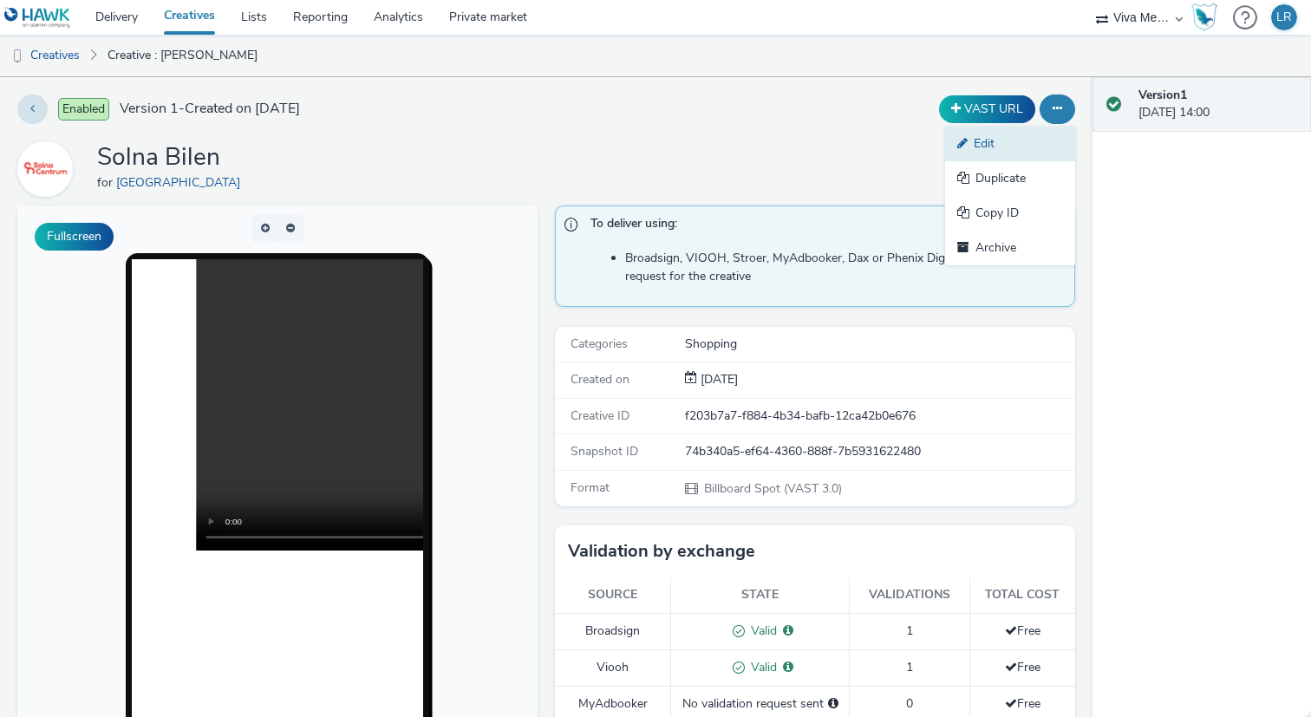
click at [1027, 152] on link "Edit" at bounding box center [1010, 144] width 130 height 35
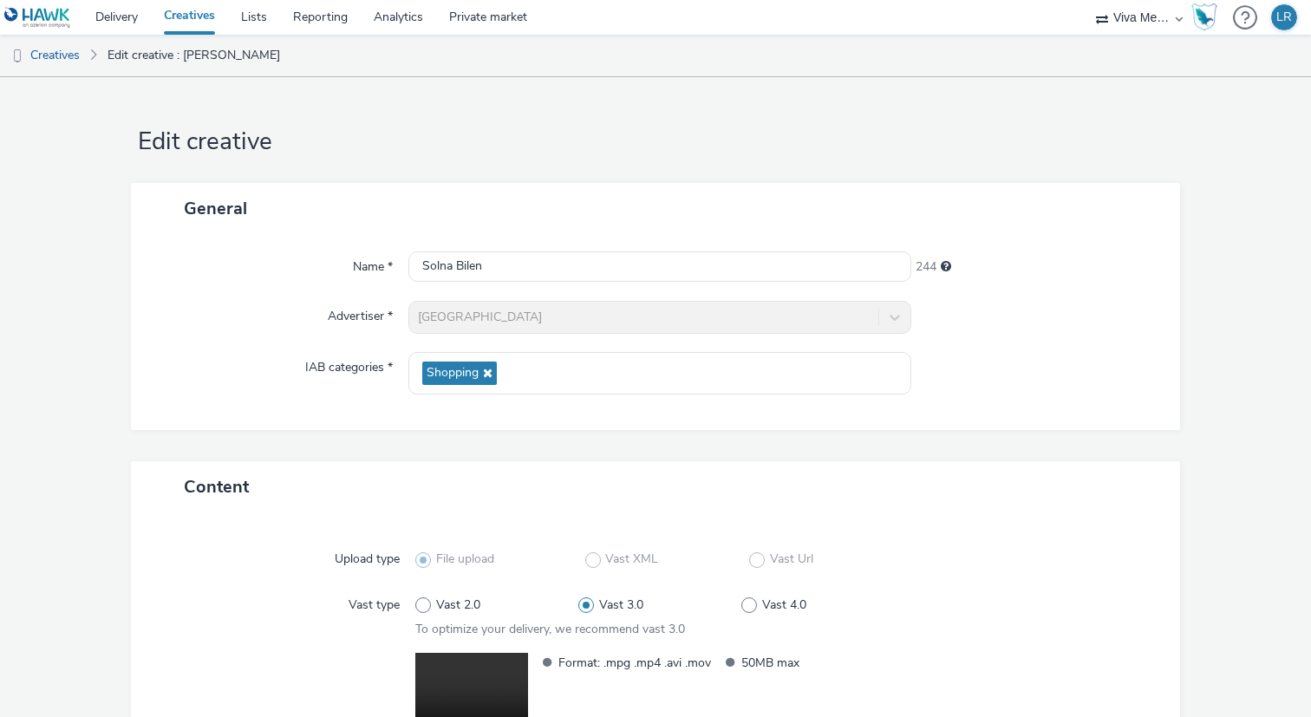
click at [492, 173] on form "Edit creative General Name * Solna Bilen 244 Advertiser * Solna Centrum IAB cat…" at bounding box center [655, 497] width 1311 height 841
click at [62, 59] on link "Creatives" at bounding box center [44, 56] width 88 height 42
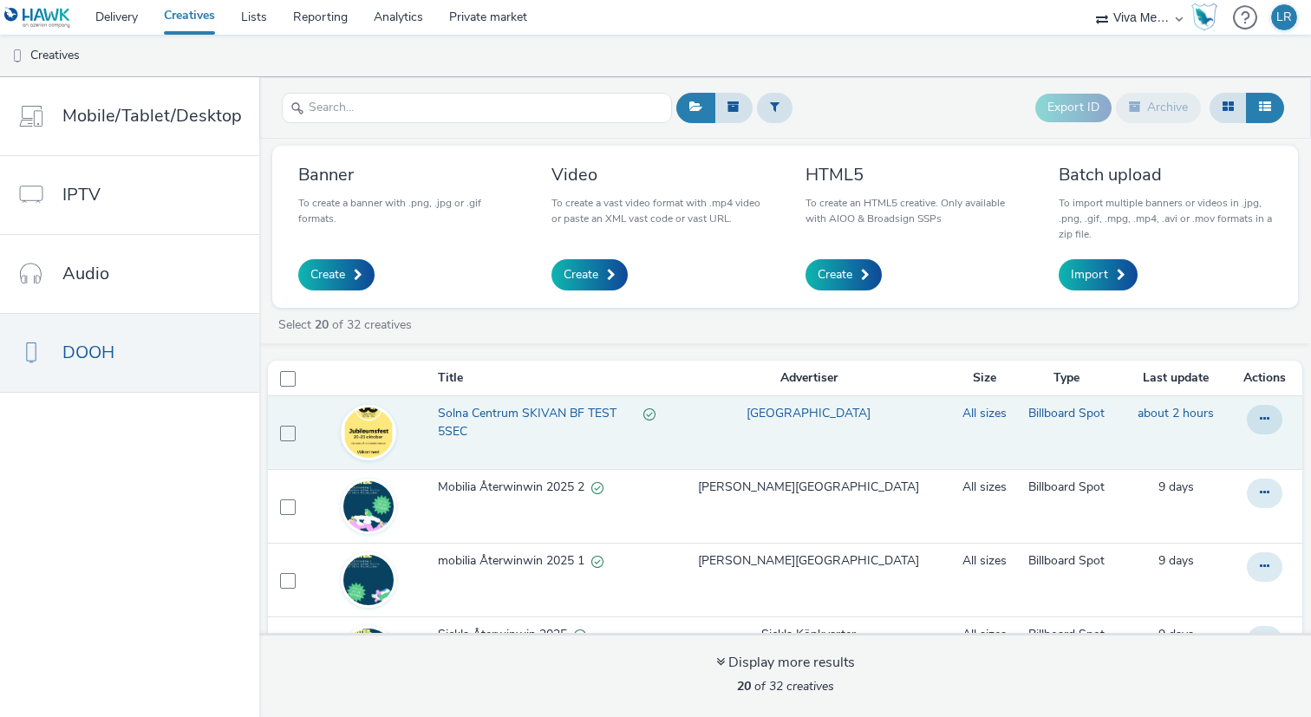
click at [469, 413] on span "Solna Centrum SKIVAN BF TEST 5SEC" at bounding box center [540, 423] width 205 height 36
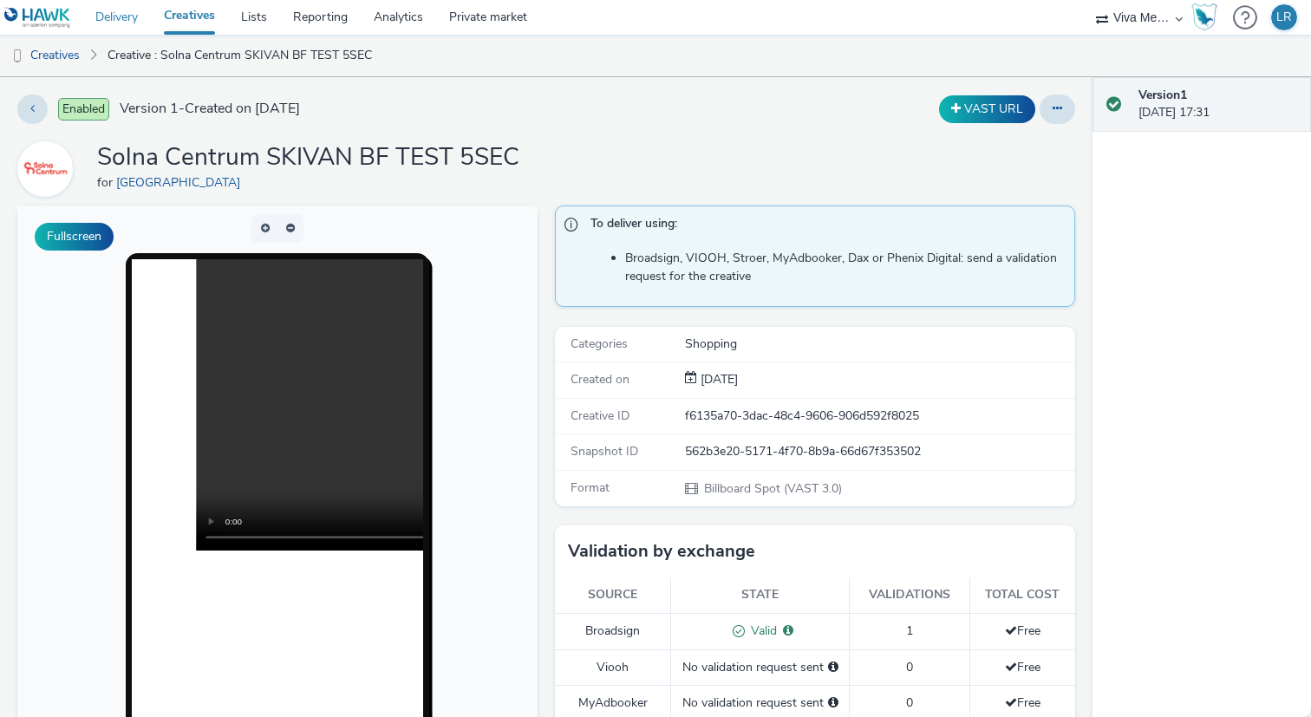
click at [118, 16] on link "Delivery" at bounding box center [116, 17] width 68 height 35
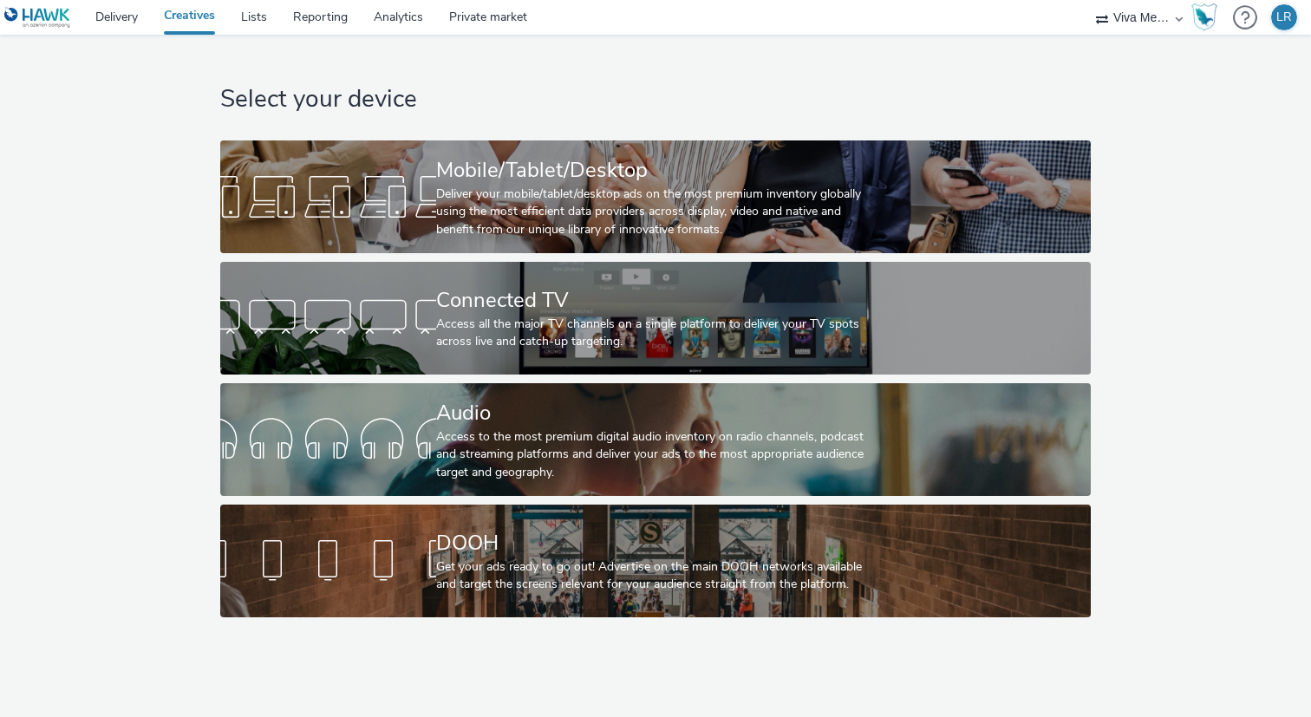
select select "b34ceae8-b405-47a5-9a73-edd6bbb83581"
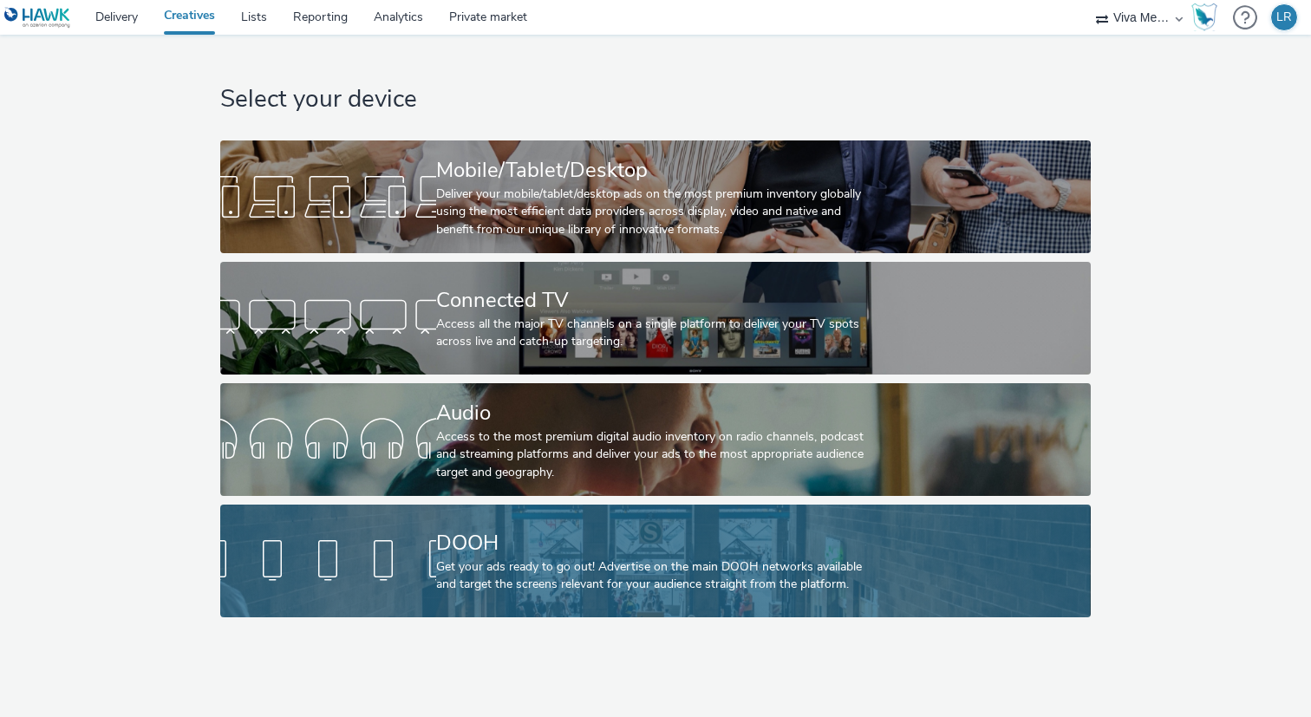
click at [426, 531] on link "DOOH Get your ads ready to go out! Advertise on the main DOOH networks availabl…" at bounding box center [654, 560] width 869 height 113
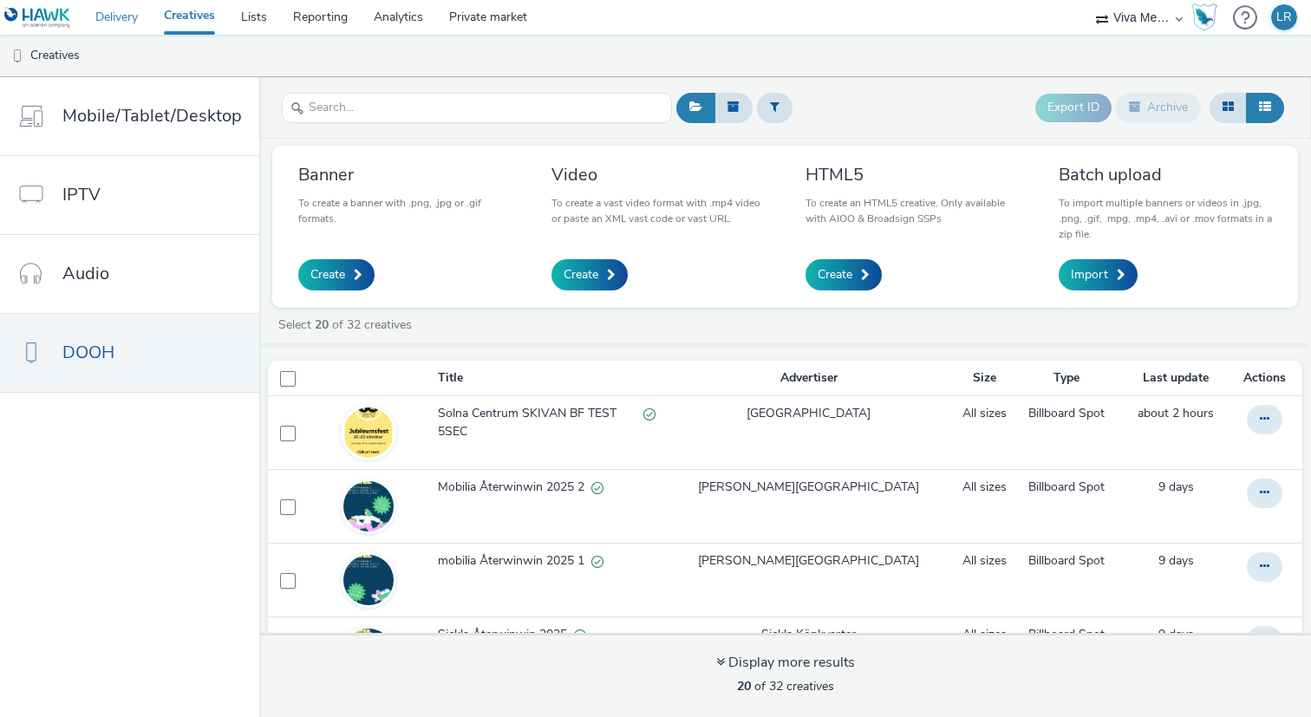
click at [115, 23] on link "Delivery" at bounding box center [116, 17] width 68 height 35
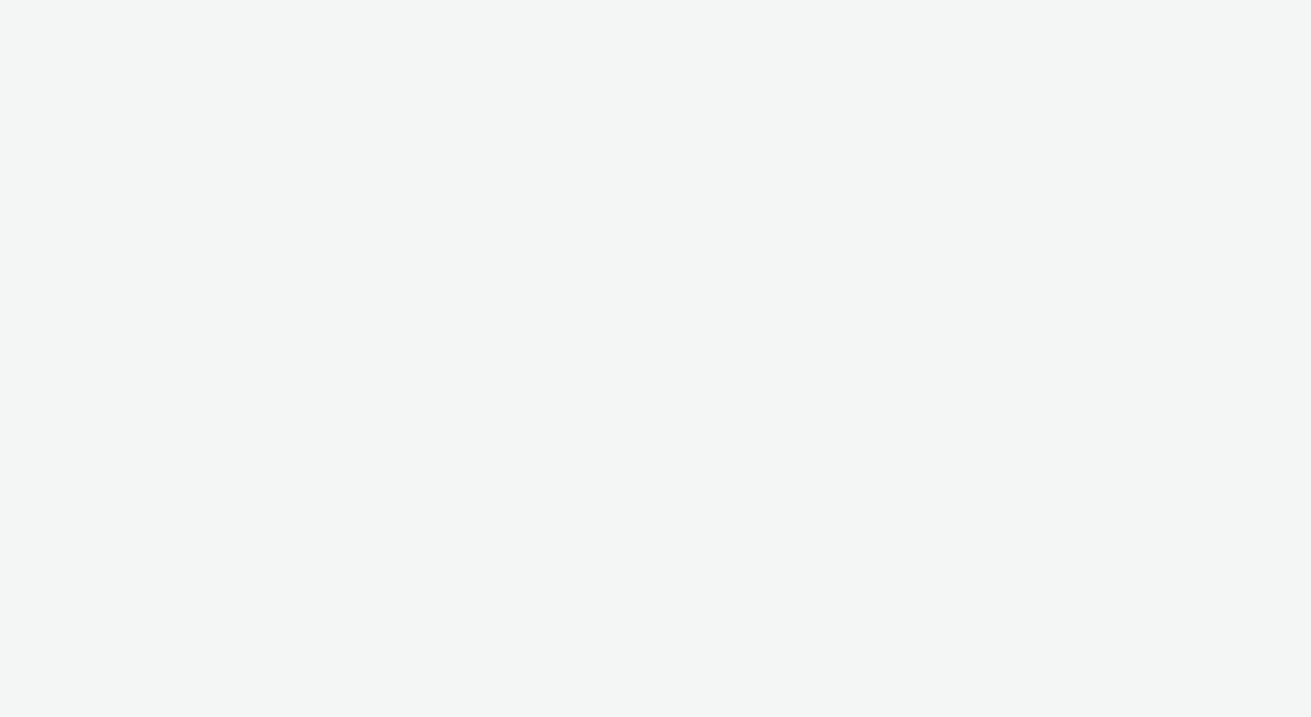
select select "b34ceae8-b405-47a5-9a73-edd6bbb83581"
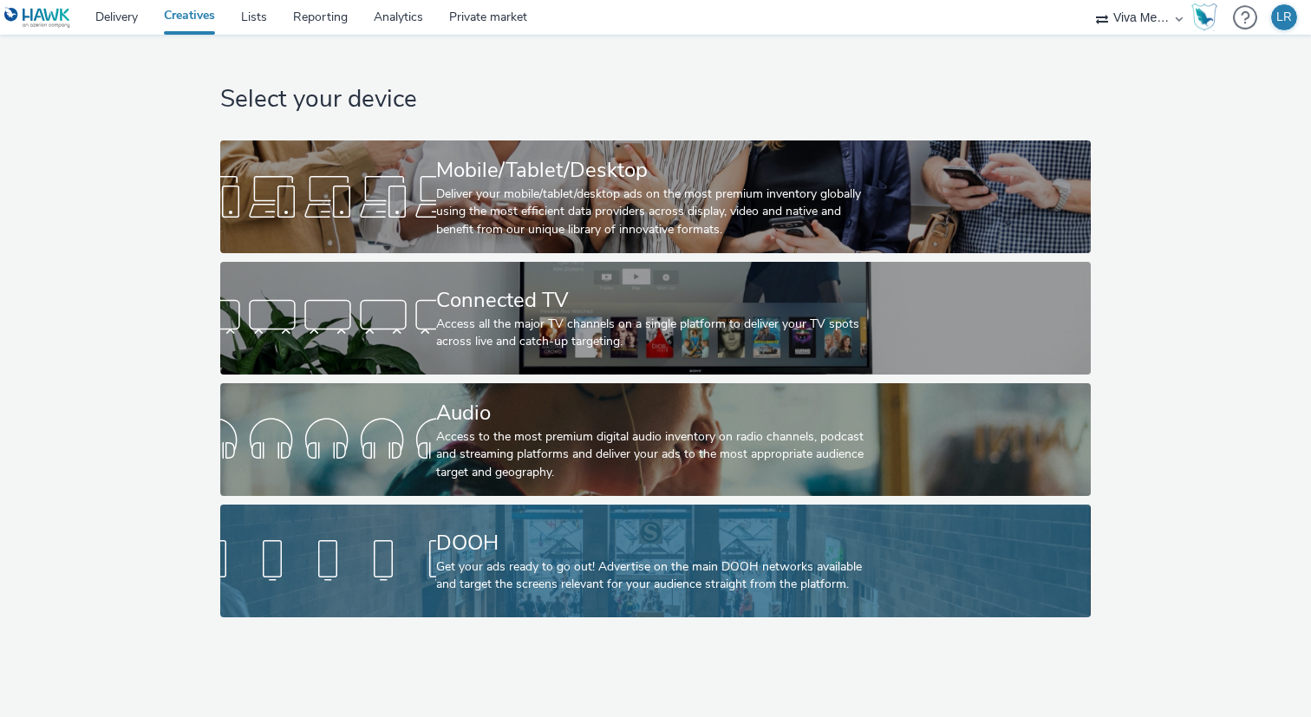
click at [361, 529] on link "DOOH Get your ads ready to go out! Advertise on the main DOOH networks availabl…" at bounding box center [654, 560] width 869 height 113
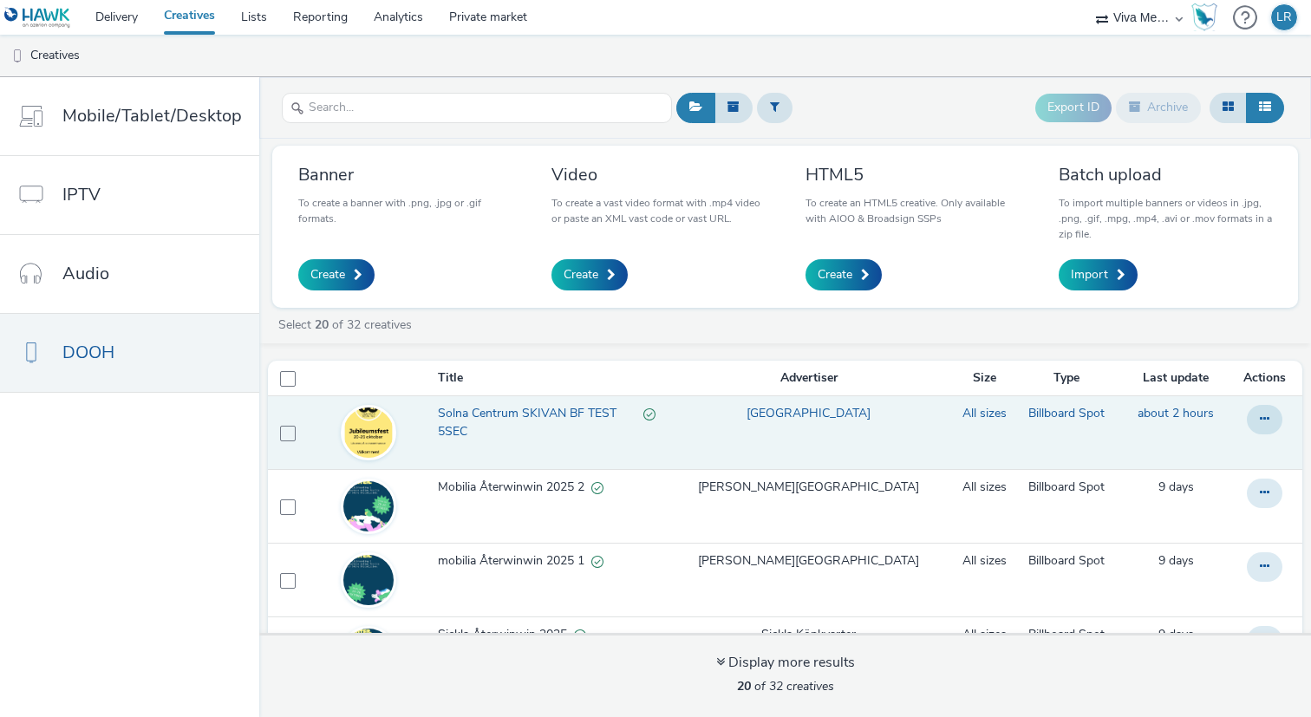
click at [485, 418] on span "Solna Centrum SKIVAN BF TEST 5SEC" at bounding box center [540, 423] width 205 height 36
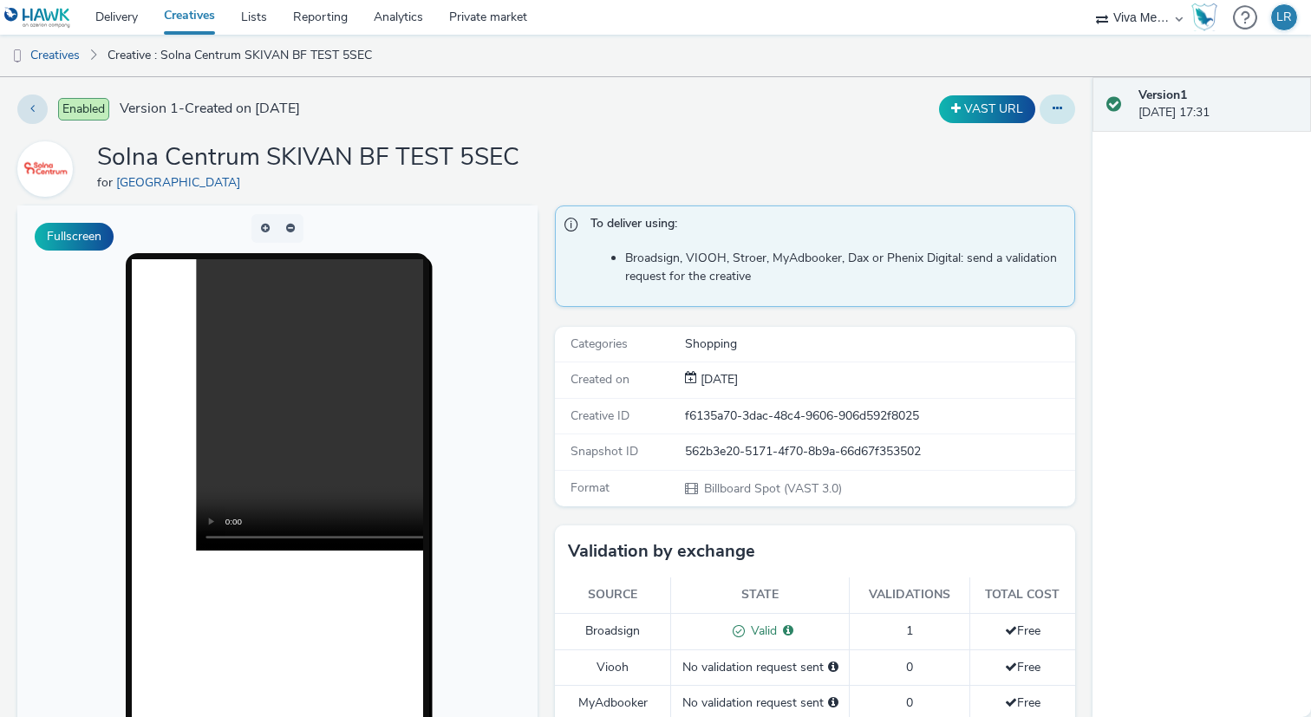
click at [1056, 108] on icon at bounding box center [1057, 108] width 10 height 12
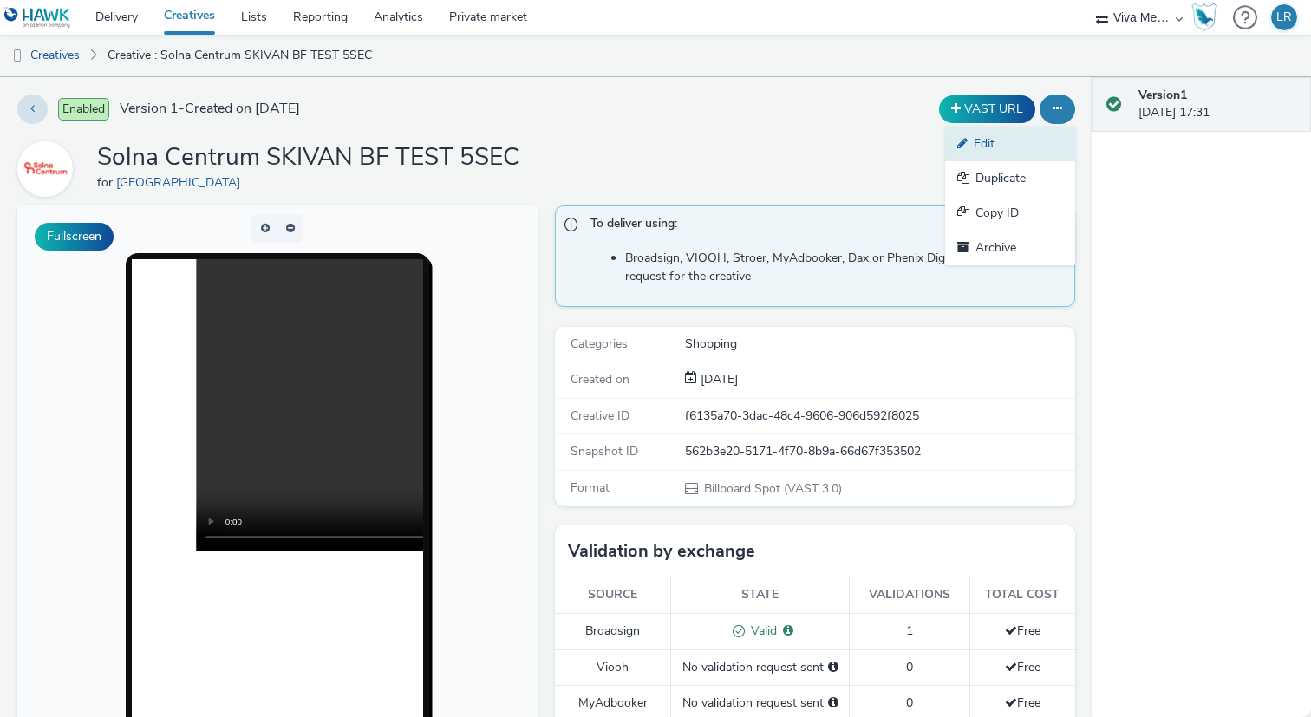
click at [1005, 150] on link "Edit" at bounding box center [1010, 144] width 130 height 35
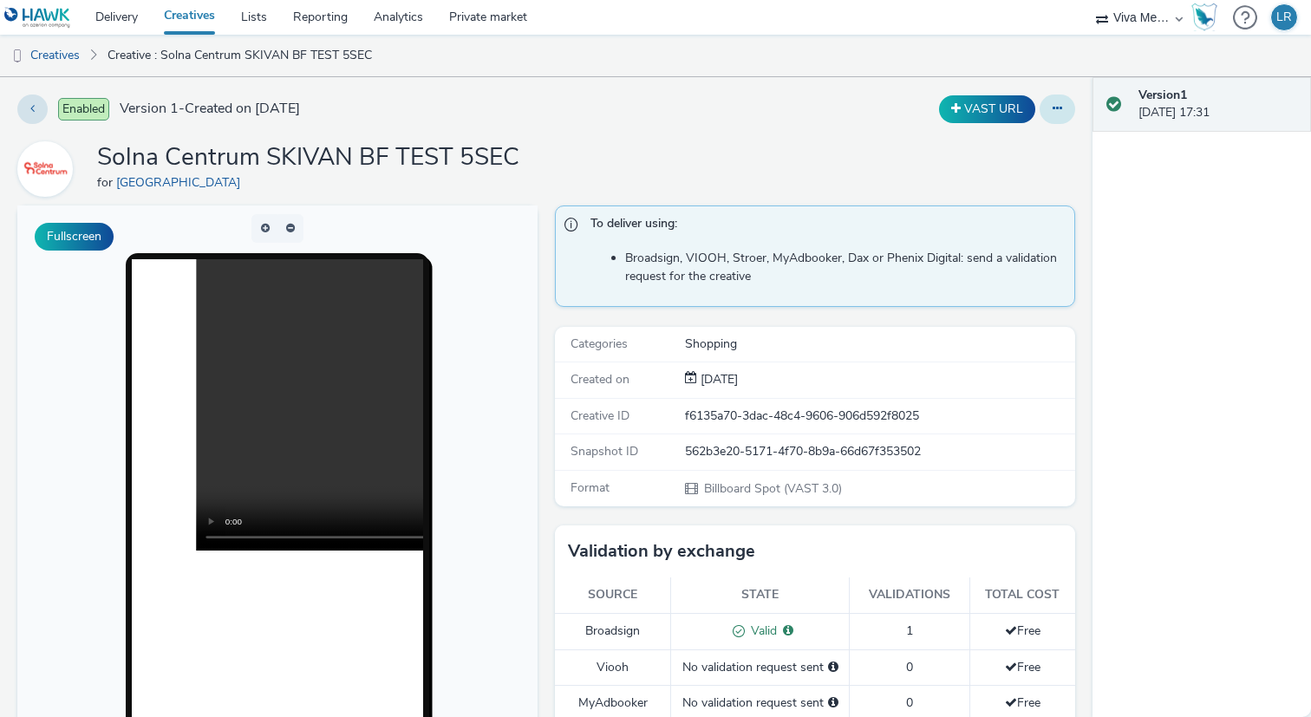
click at [1067, 105] on button at bounding box center [1057, 108] width 36 height 29
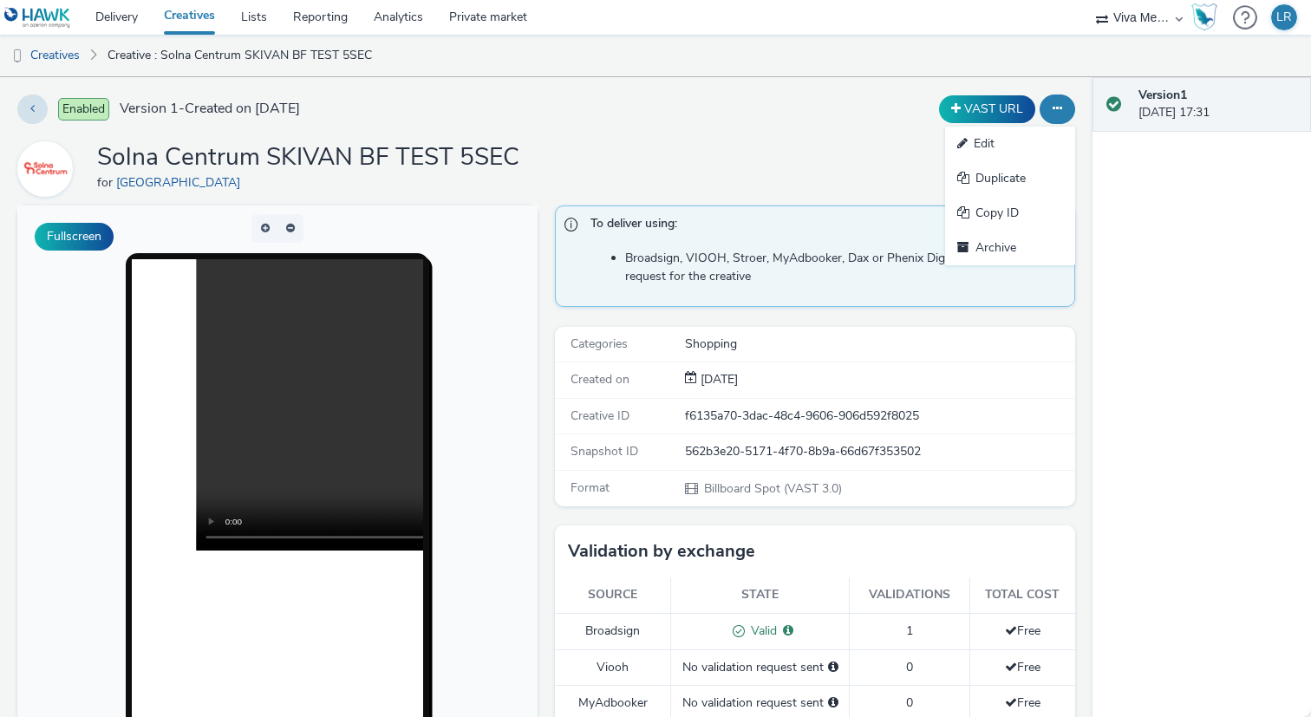
click at [622, 108] on div "Enabled Version 1 - Created on 15 October 2025" at bounding box center [334, 108] width 635 height 29
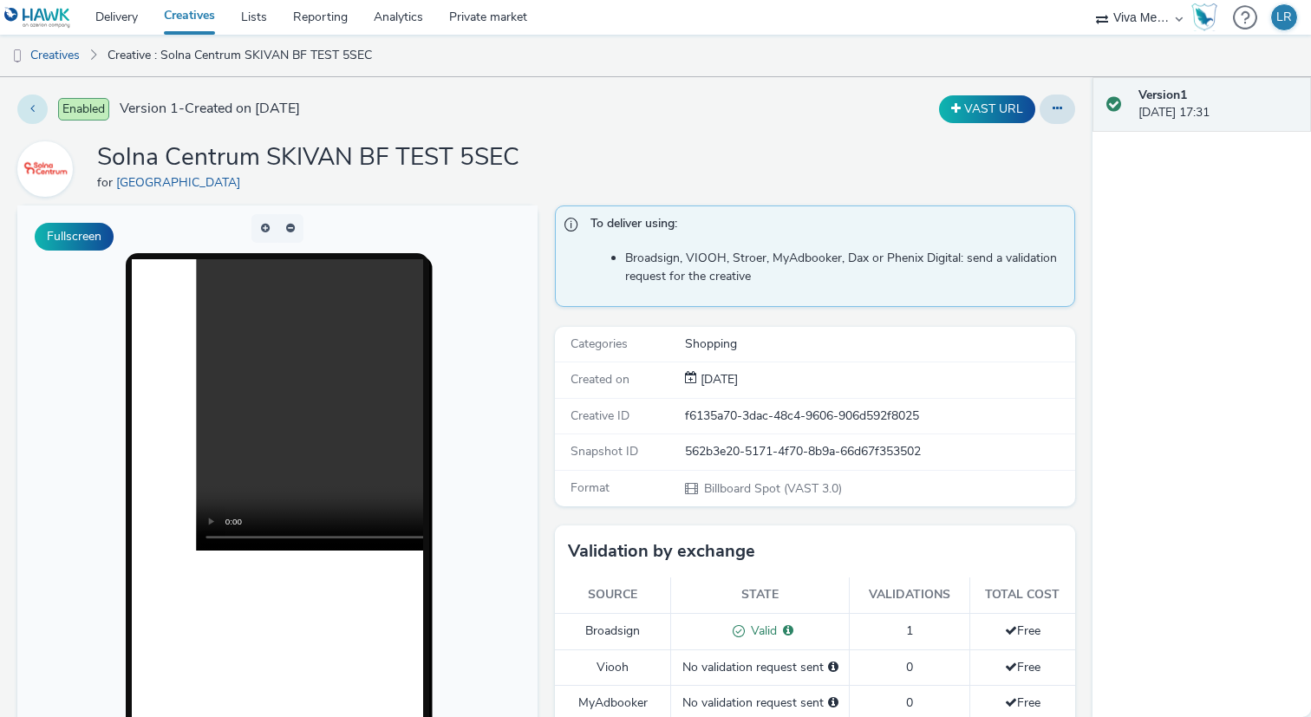
click at [34, 112] on icon at bounding box center [32, 108] width 4 height 12
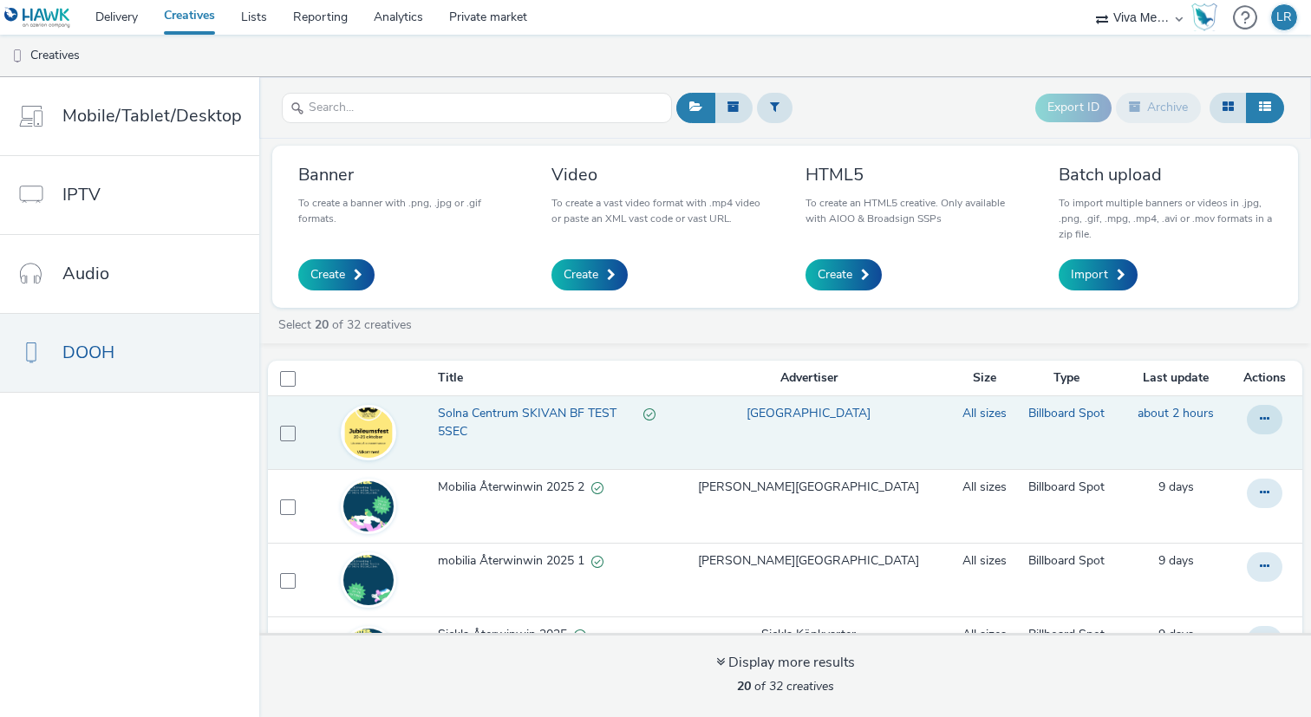
click at [477, 414] on span "Solna Centrum SKIVAN BF TEST 5SEC" at bounding box center [540, 423] width 205 height 36
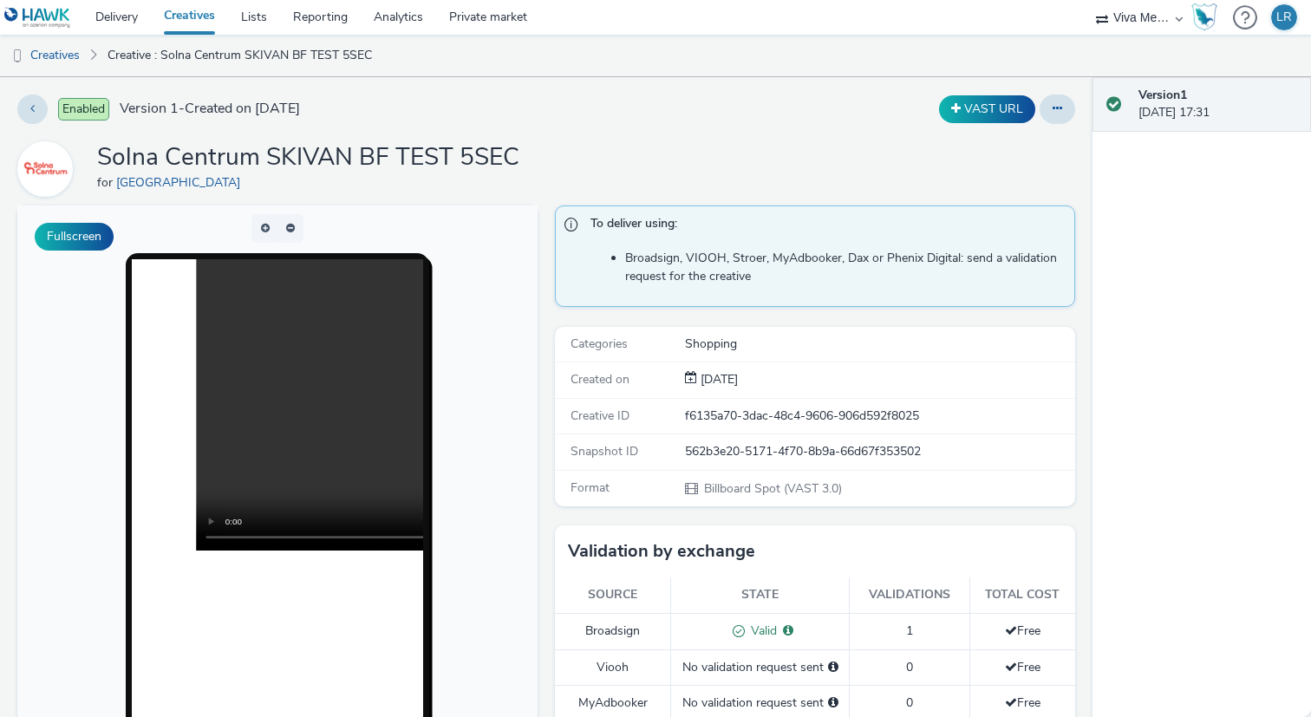
click at [264, 414] on video at bounding box center [487, 404] width 582 height 291
click at [1052, 114] on icon at bounding box center [1057, 108] width 10 height 12
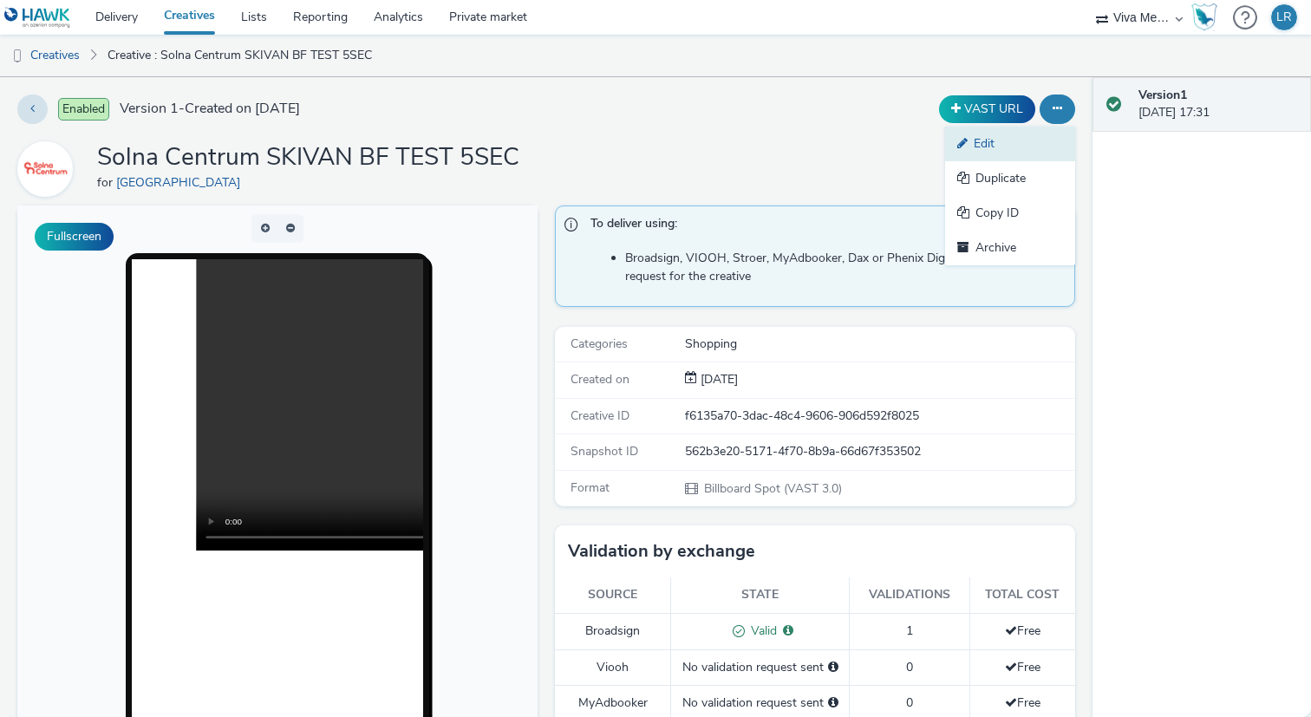
click at [1026, 144] on link "Edit" at bounding box center [1010, 144] width 130 height 35
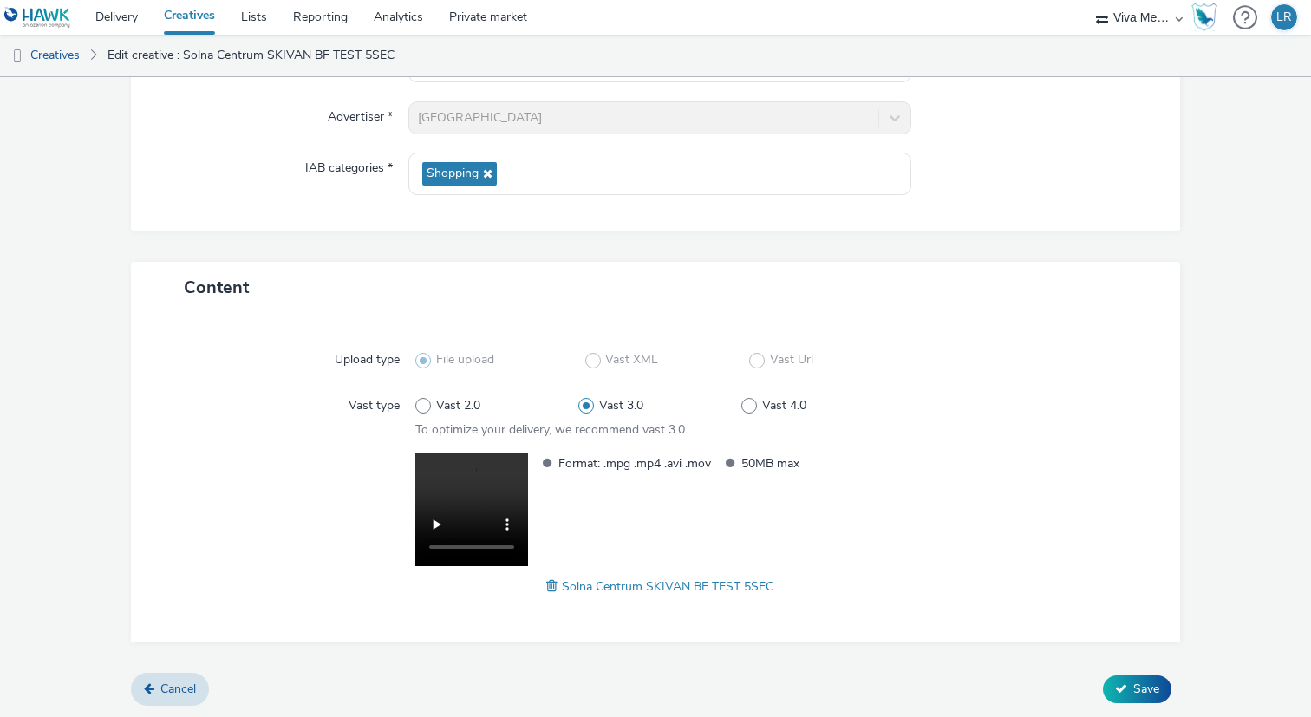
scroll to position [200, 0]
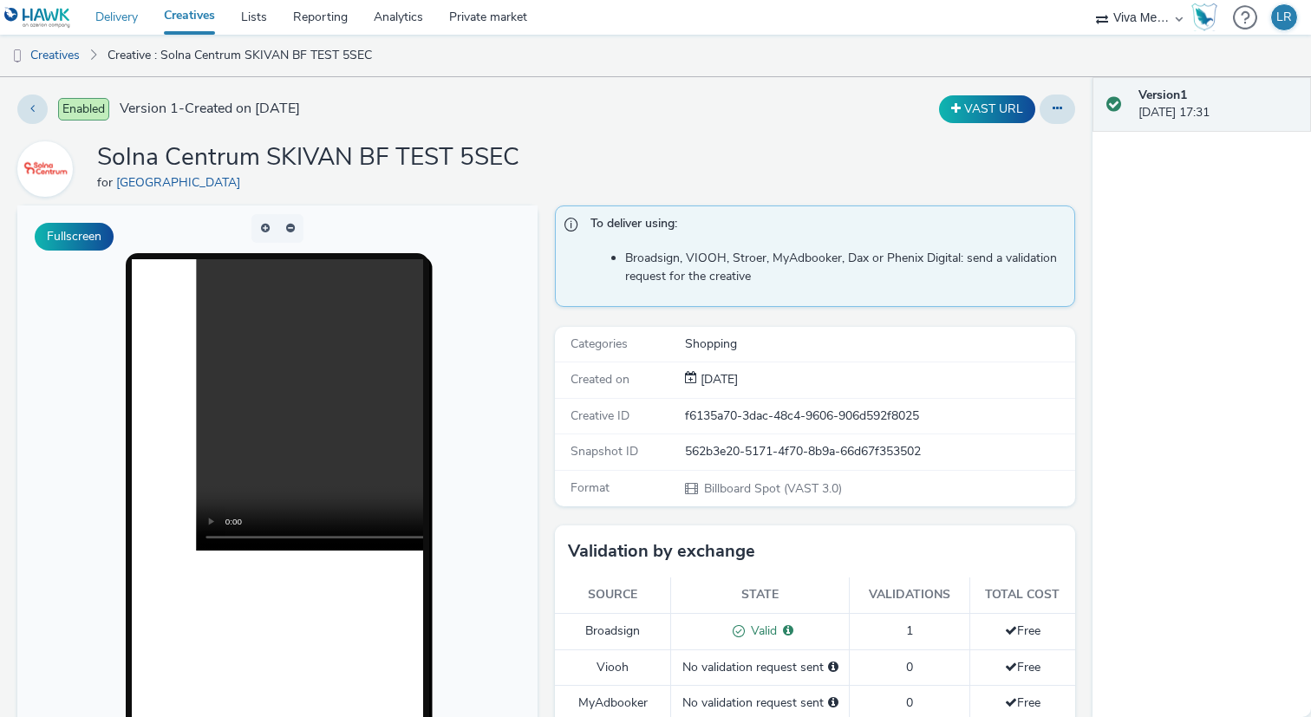
click at [125, 14] on link "Delivery" at bounding box center [116, 17] width 68 height 35
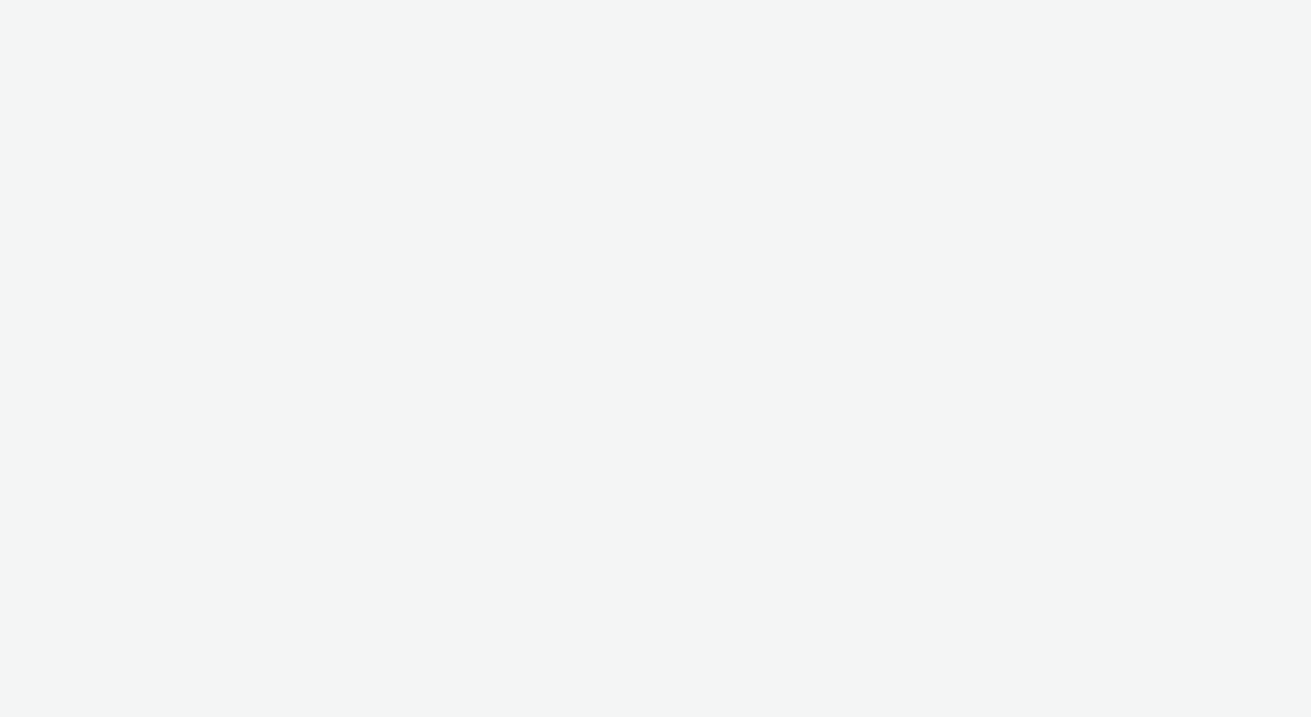
select select "b34ceae8-b405-47a5-9a73-edd6bbb83581"
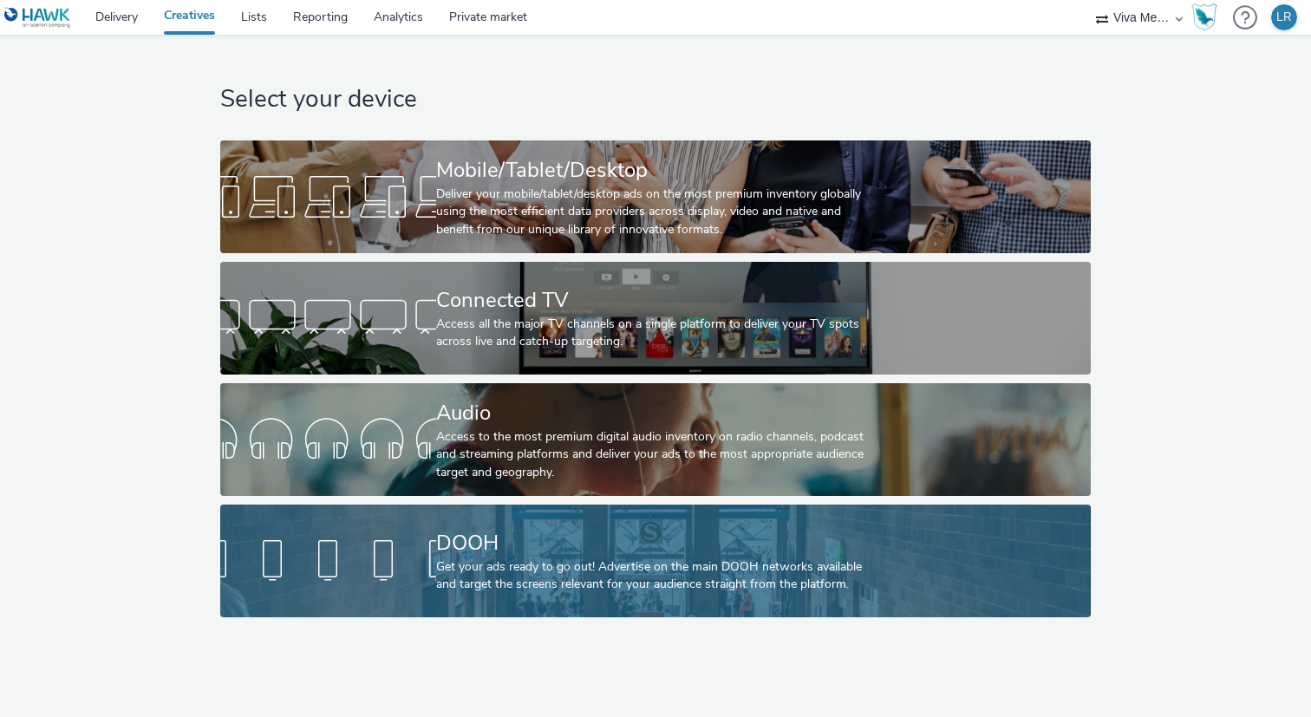
click at [464, 556] on div "DOOH" at bounding box center [652, 543] width 432 height 30
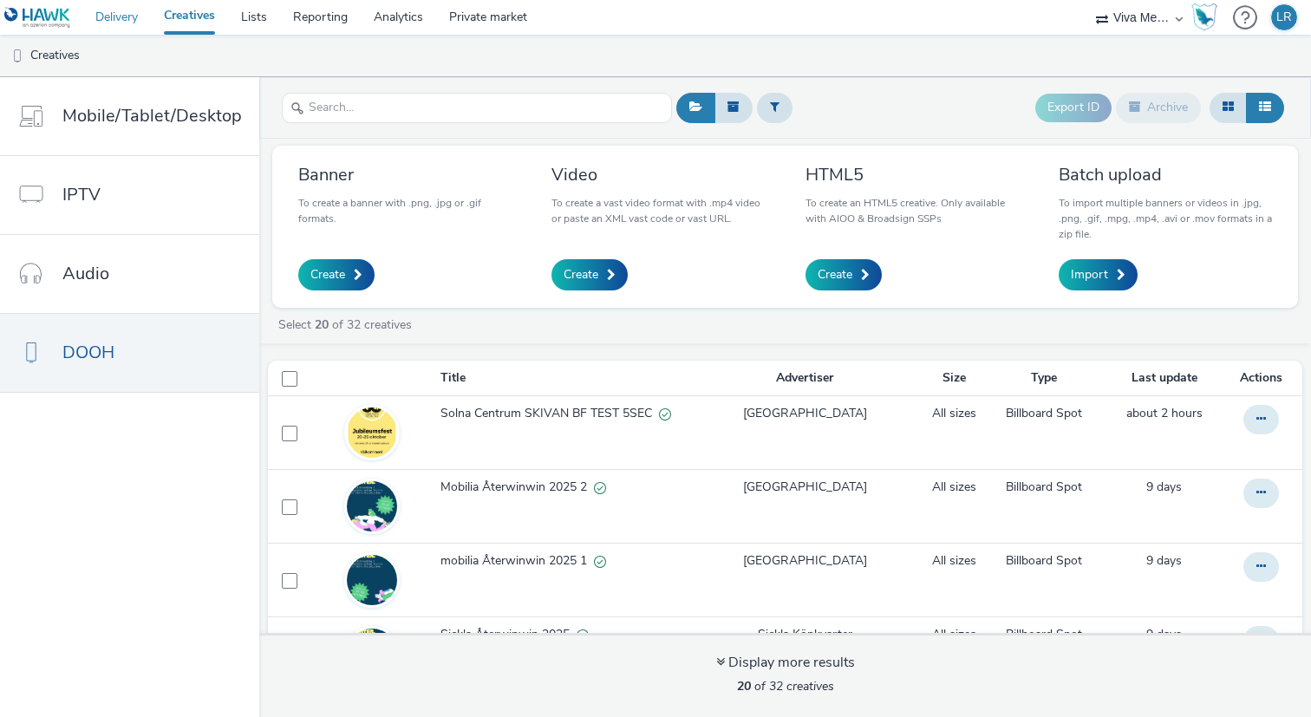
click at [114, 13] on link "Delivery" at bounding box center [116, 17] width 68 height 35
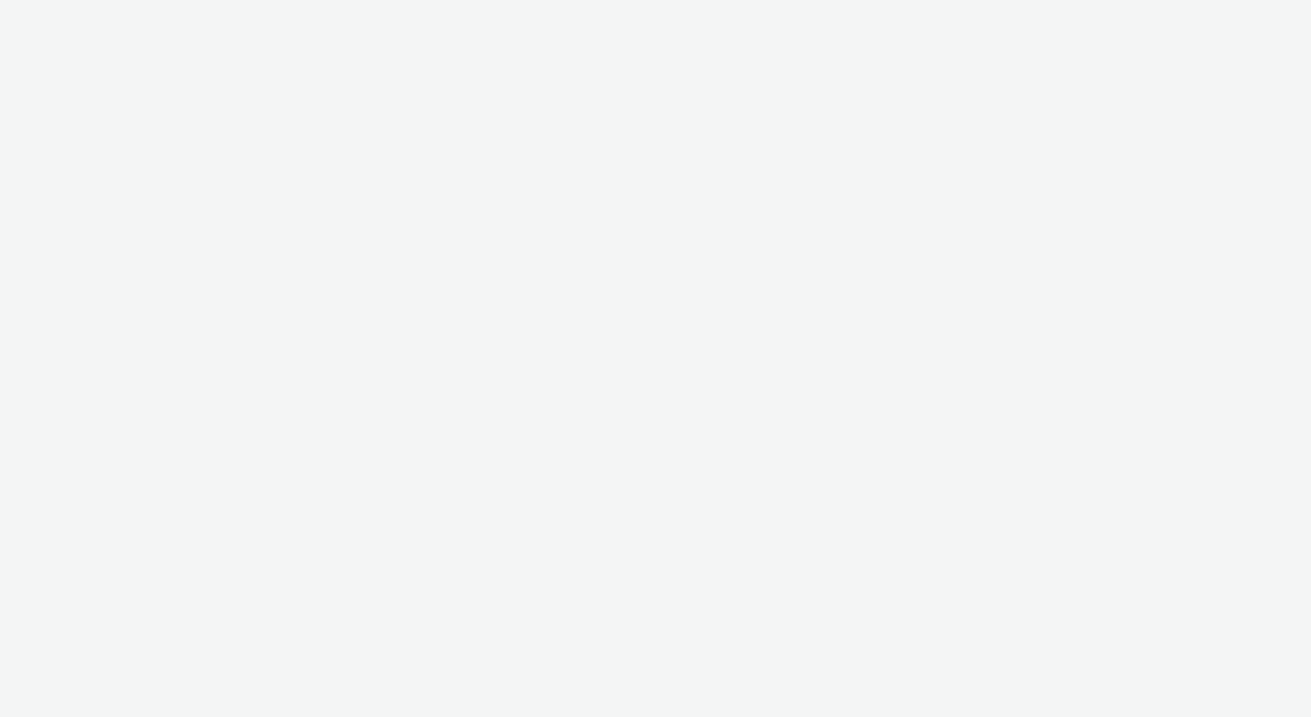
select select "b34ceae8-b405-47a5-9a73-edd6bbb83581"
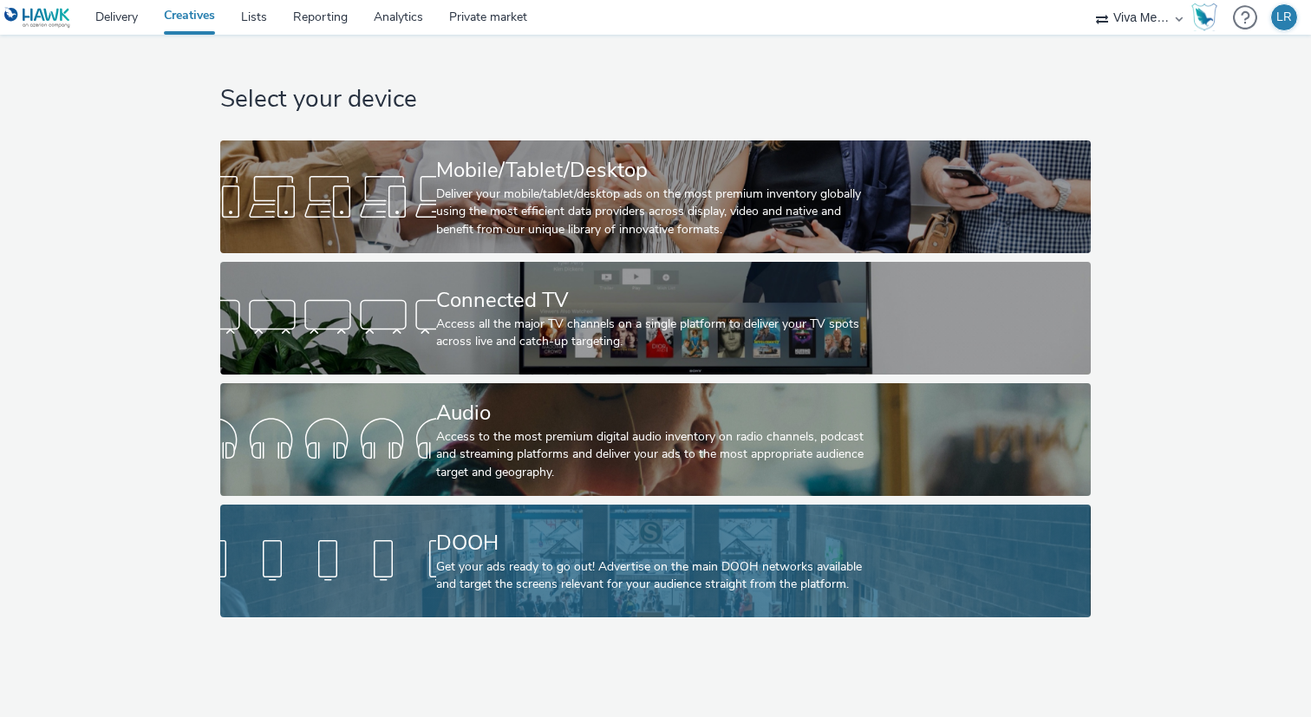
click at [345, 563] on div at bounding box center [328, 560] width 216 height 55
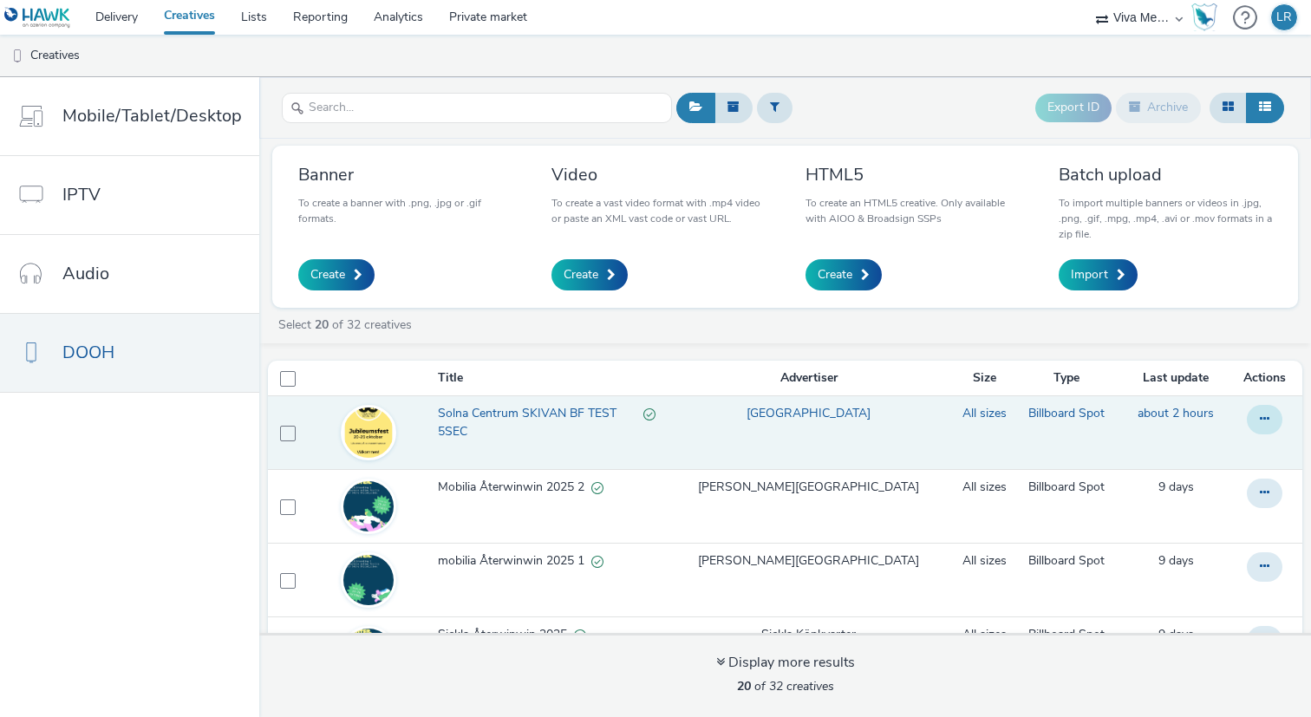
click at [1269, 422] on button at bounding box center [1264, 419] width 36 height 29
click at [961, 411] on td "All sizes" at bounding box center [984, 433] width 62 height 74
click at [962, 415] on link "All sizes" at bounding box center [984, 413] width 44 height 17
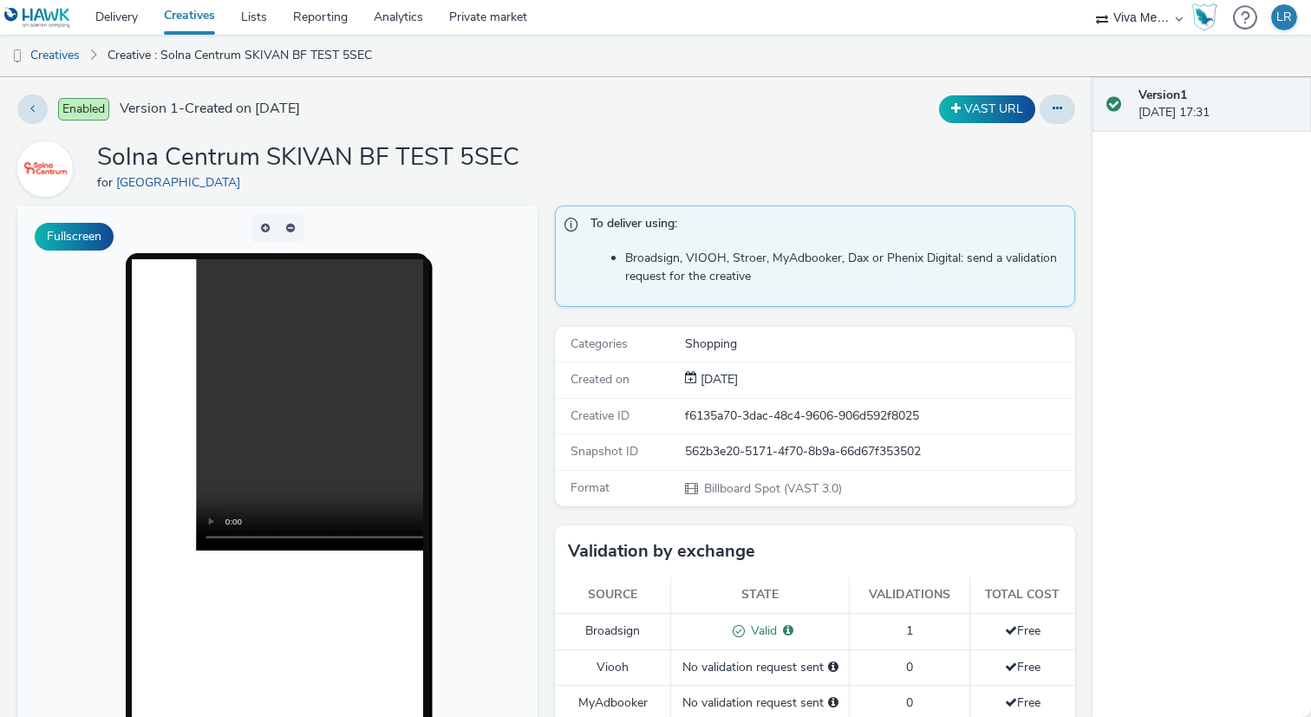
scroll to position [2, 0]
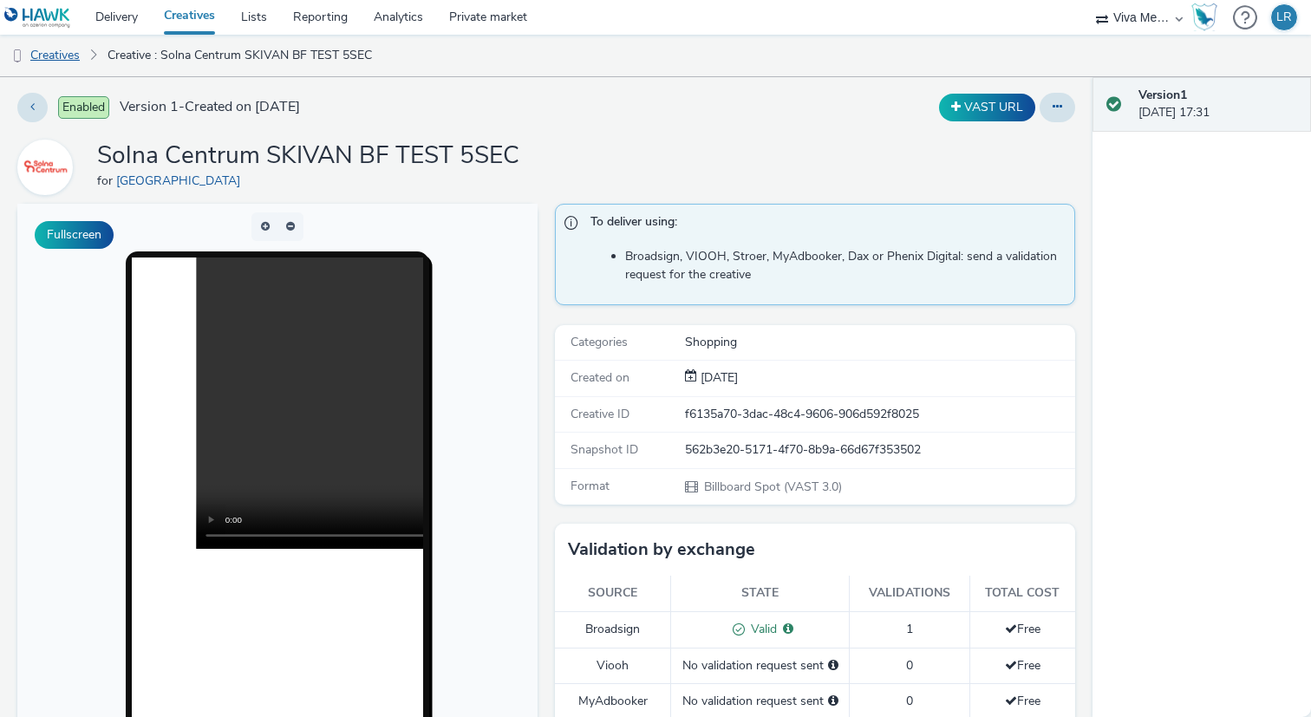
click at [49, 57] on link "Creatives" at bounding box center [44, 56] width 88 height 42
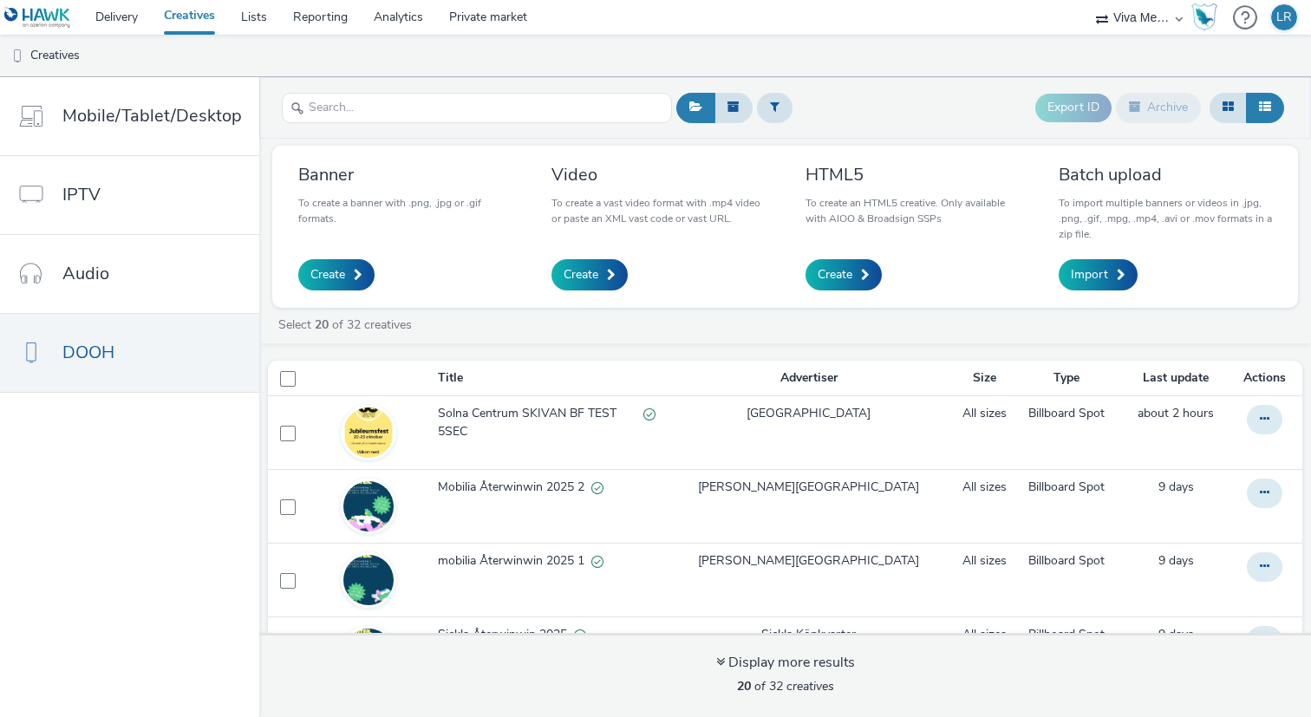
click at [492, 44] on ul "Creatives" at bounding box center [655, 56] width 1311 height 42
click at [114, 6] on link "Delivery" at bounding box center [116, 17] width 68 height 35
